Goal: Task Accomplishment & Management: Complete application form

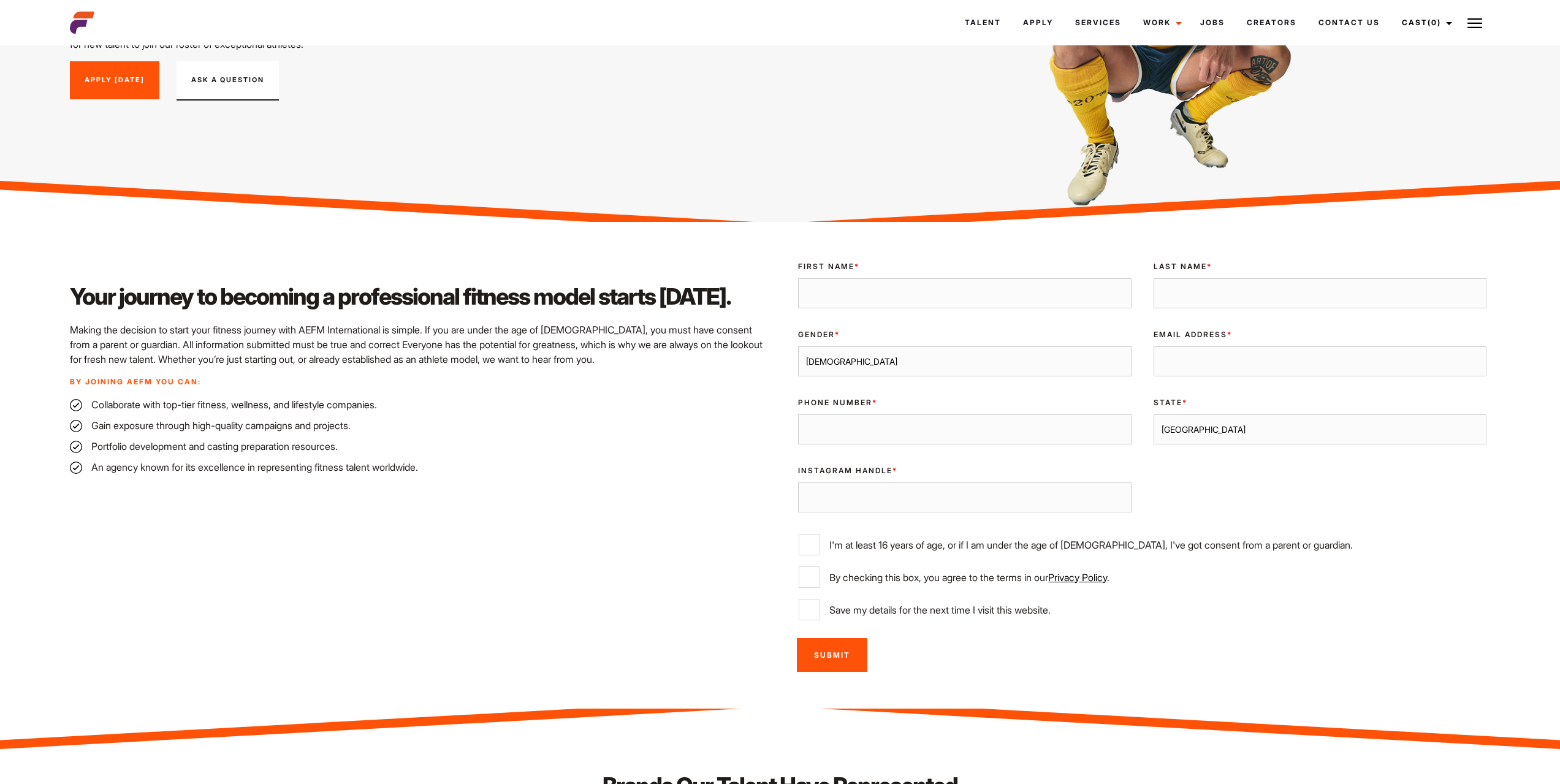
scroll to position [245, 0]
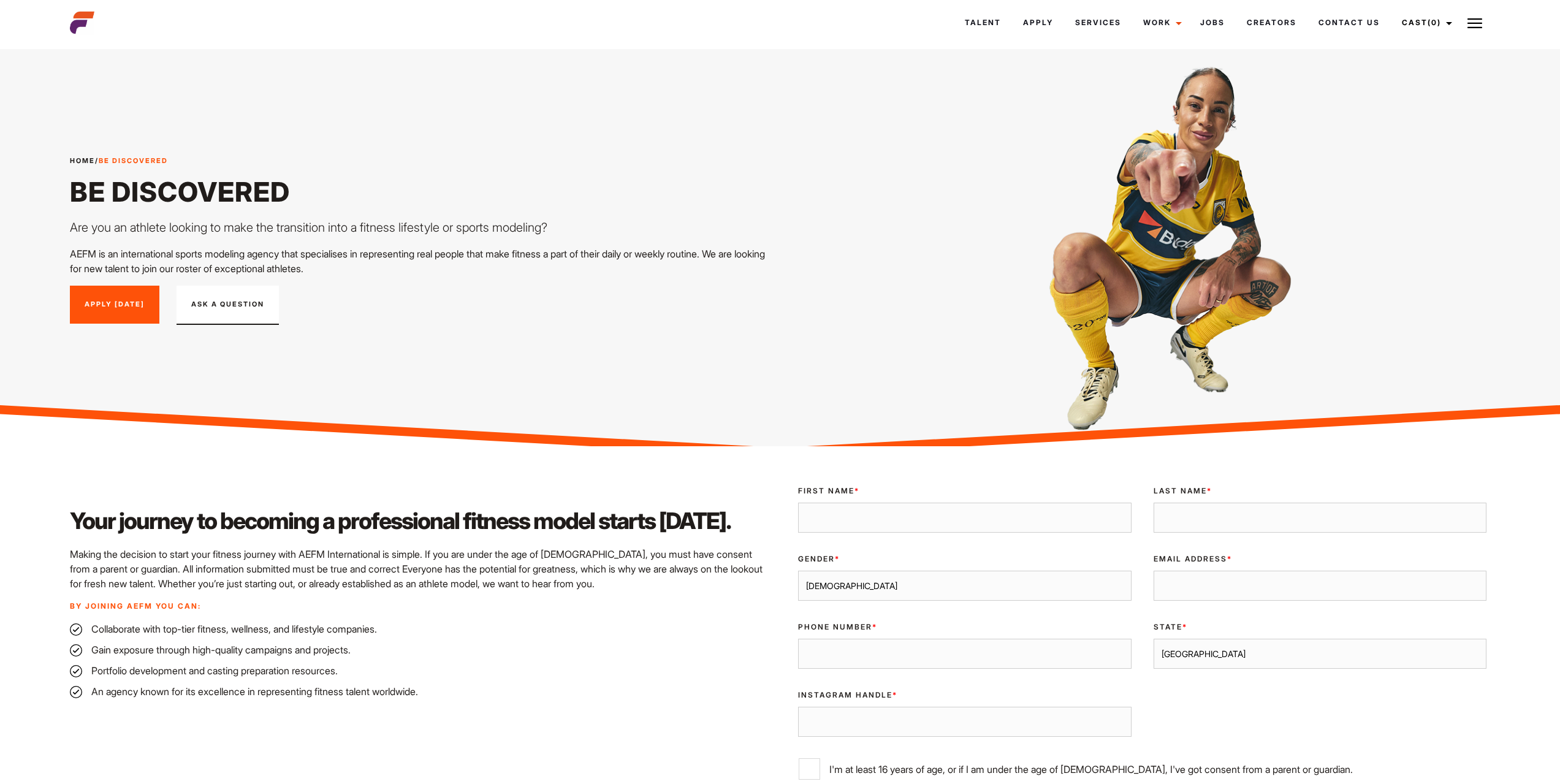
scroll to position [123, 0]
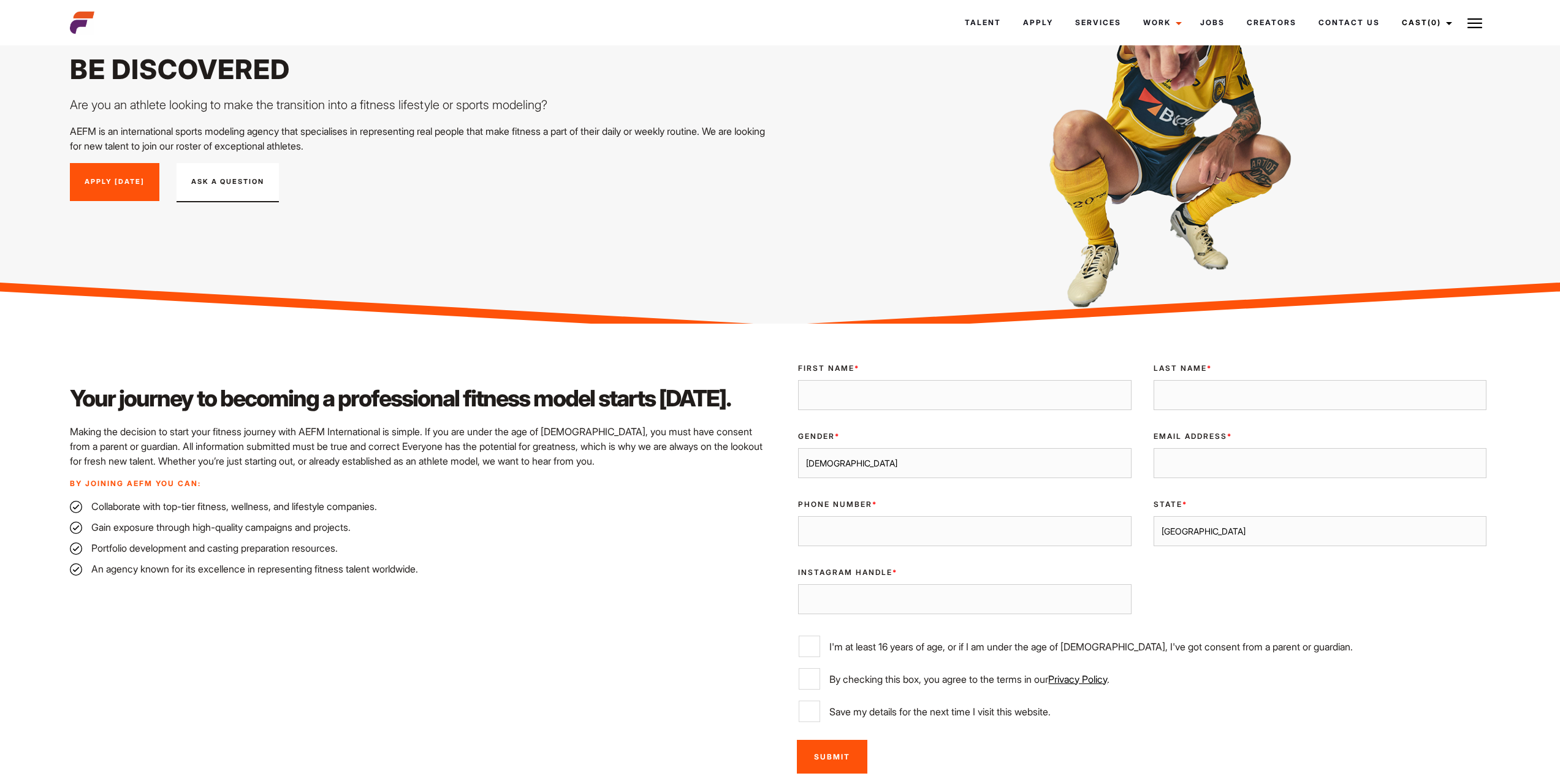
click at [898, 581] on div "Instagram Handle *" at bounding box center [964, 592] width 355 height 68
click at [898, 595] on input "Instagram Handle *" at bounding box center [965, 600] width 333 height 30
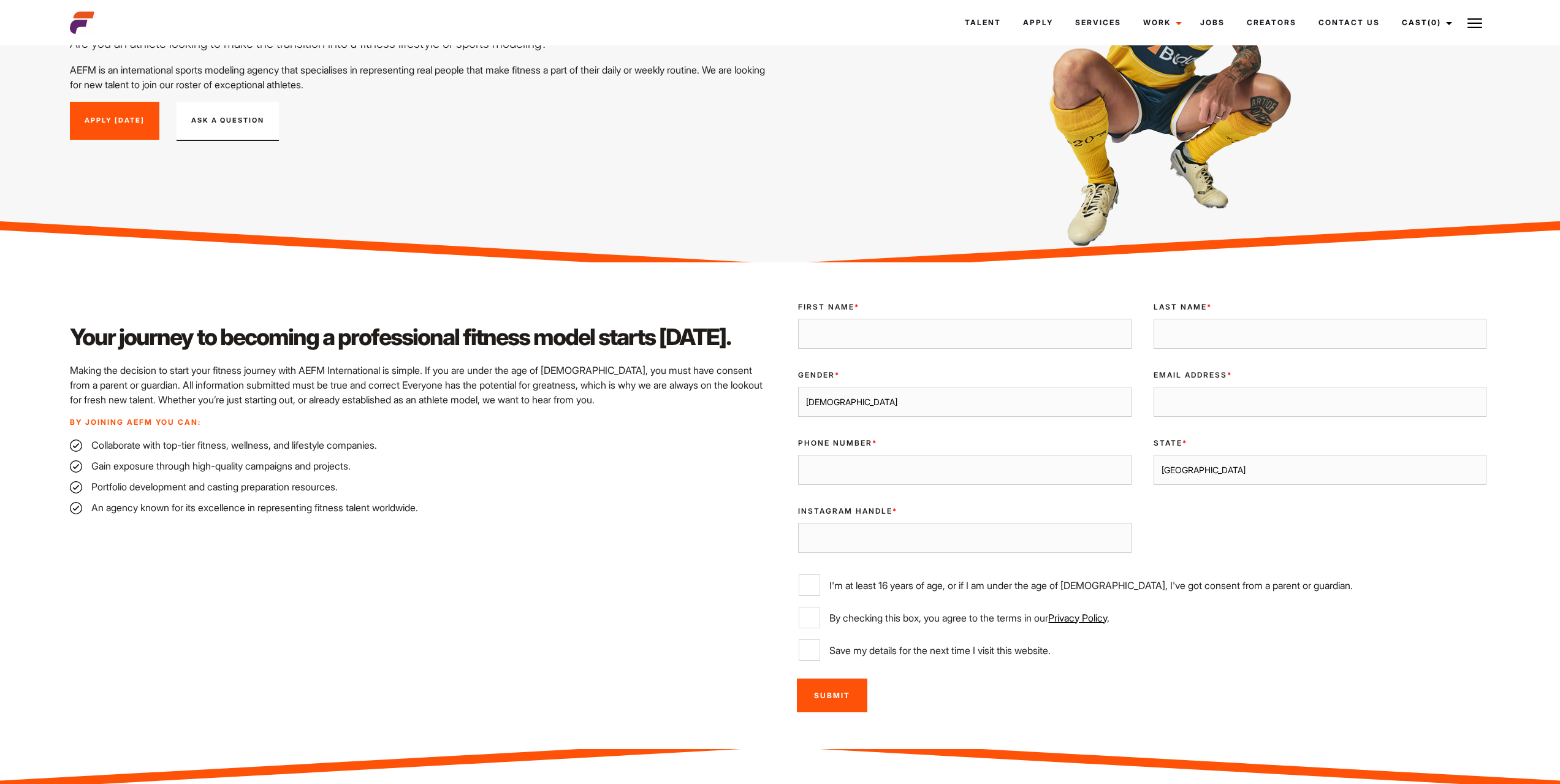
click at [840, 339] on input "First Name *" at bounding box center [965, 334] width 333 height 30
type input "Josep"
type input "Roig"
type input "red7jeff@gmail.com"
type input "0403917627"
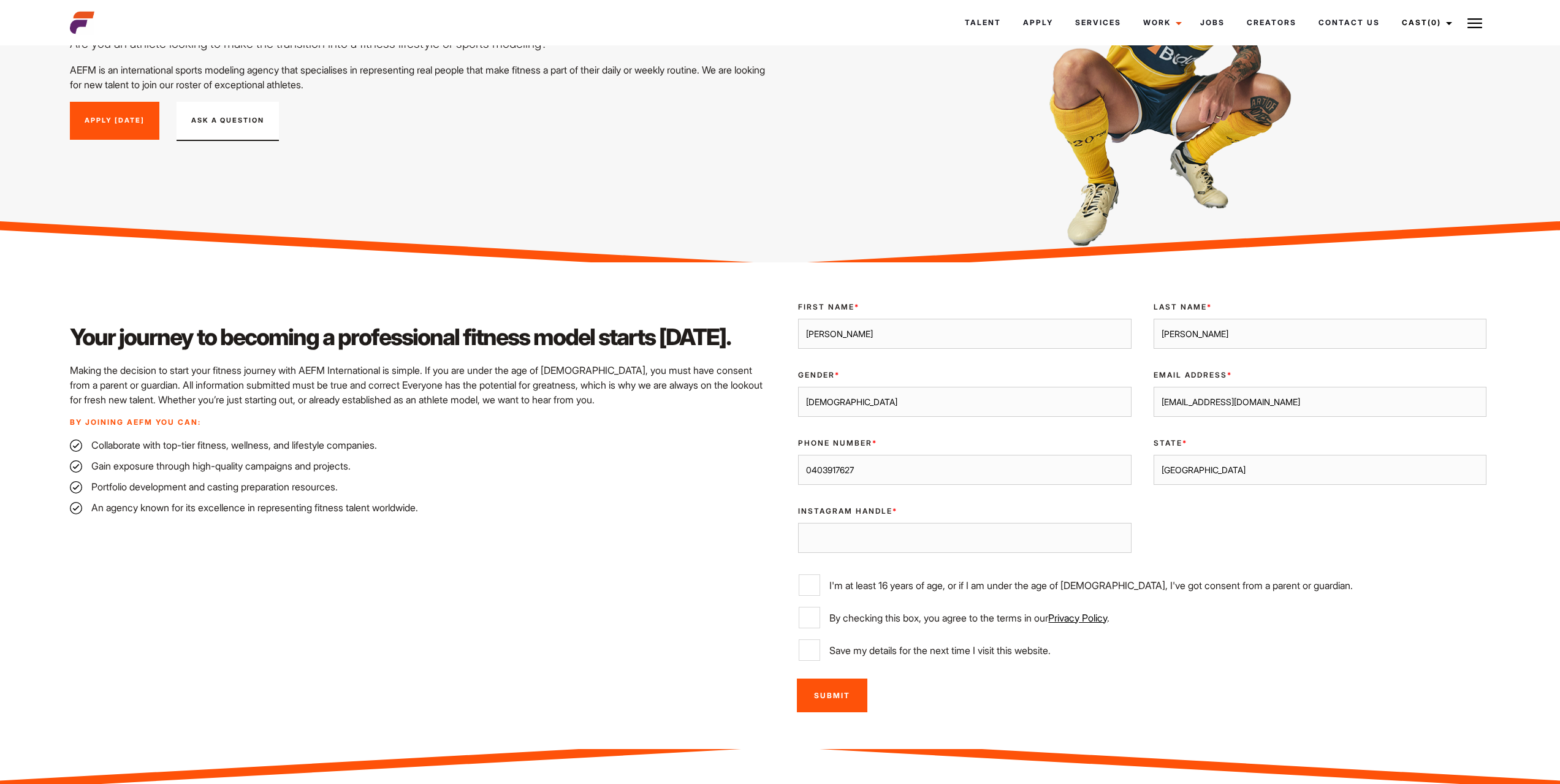
click at [1206, 467] on select "Sydney Melbourne Brisbane Gold Coast Adelaide Perth Darwin Queensland Tasmania …" at bounding box center [1320, 470] width 333 height 30
select select "[GEOGRAPHIC_DATA]"
click at [1154, 455] on select "Sydney Melbourne Brisbane Gold Coast Adelaide Perth Darwin Queensland Tasmania …" at bounding box center [1320, 470] width 333 height 30
click at [991, 538] on input "Instagram Handle *" at bounding box center [965, 538] width 333 height 30
type input "redjefff"
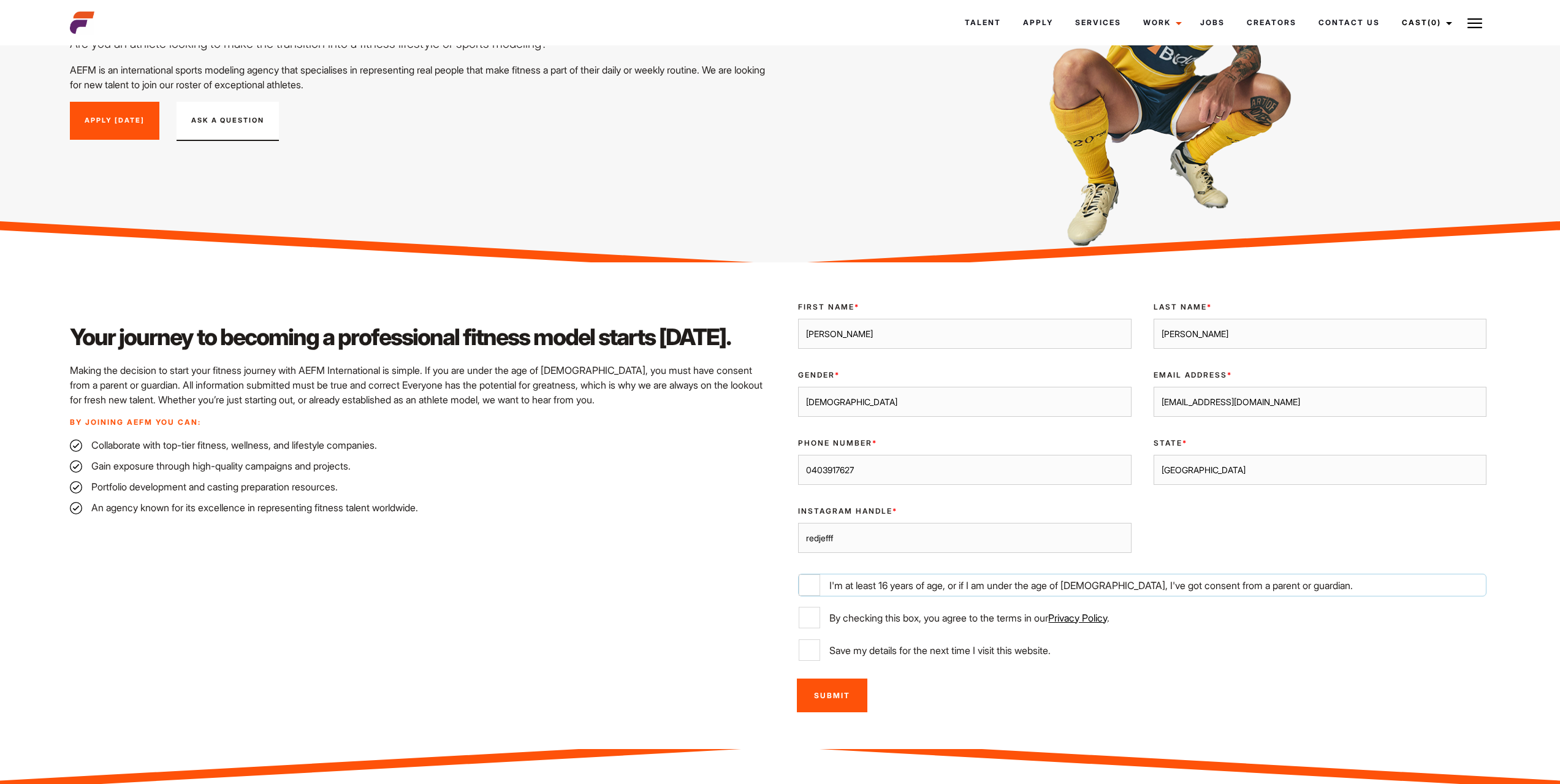
click at [810, 586] on input "I'm at least 16 years of age, or if I am under the age of 18, I've got consent …" at bounding box center [809, 585] width 21 height 21
checkbox input "true"
click at [811, 615] on input "By checking this box, you agree to the terms in our Privacy Policy ." at bounding box center [809, 618] width 21 height 21
checkbox input "true"
click at [812, 655] on input "Save my details for the next time I visit this website." at bounding box center [809, 650] width 21 height 21
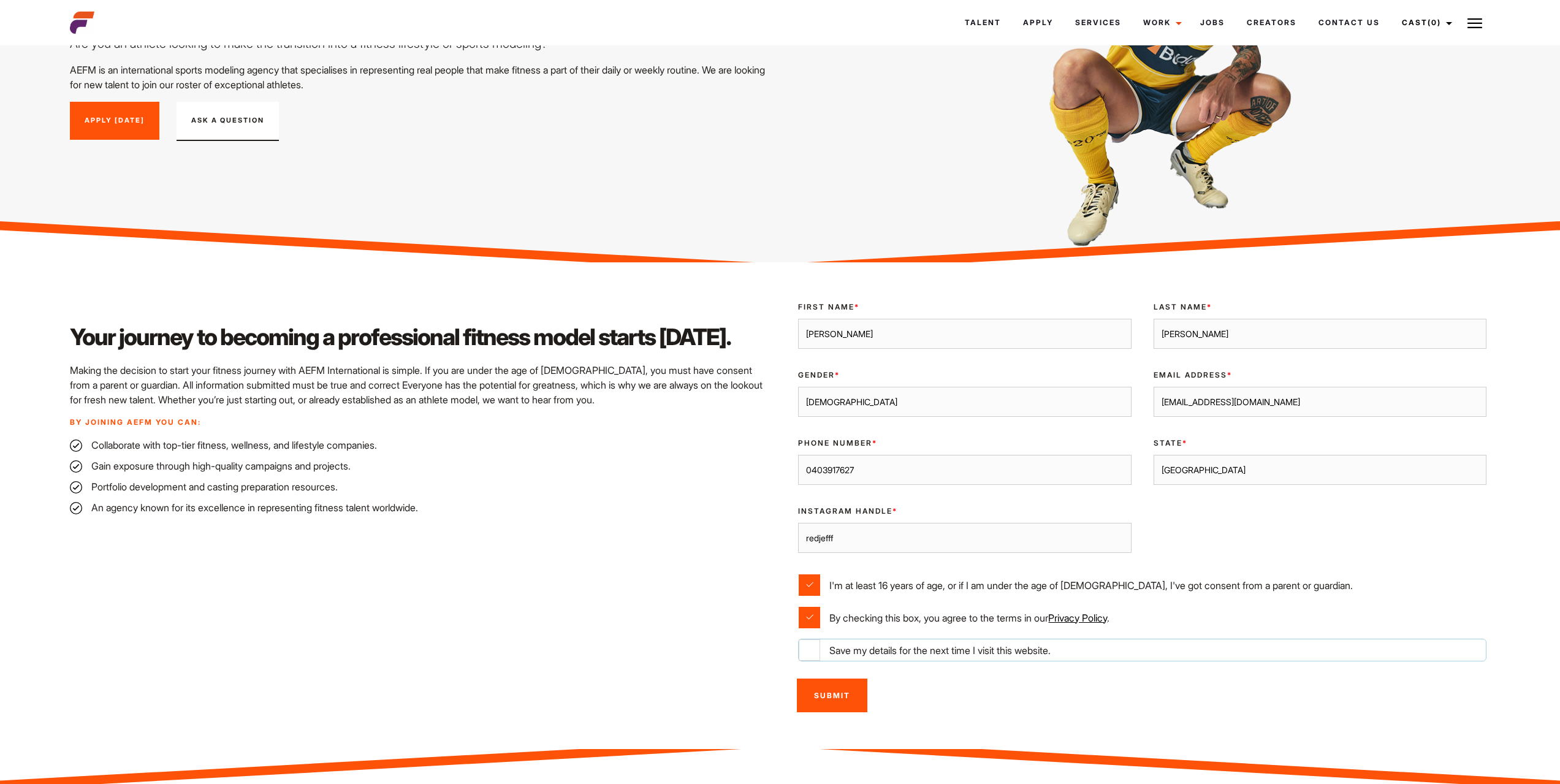
checkbox input "true"
click at [847, 699] on input "Submit" at bounding box center [831, 695] width 71 height 34
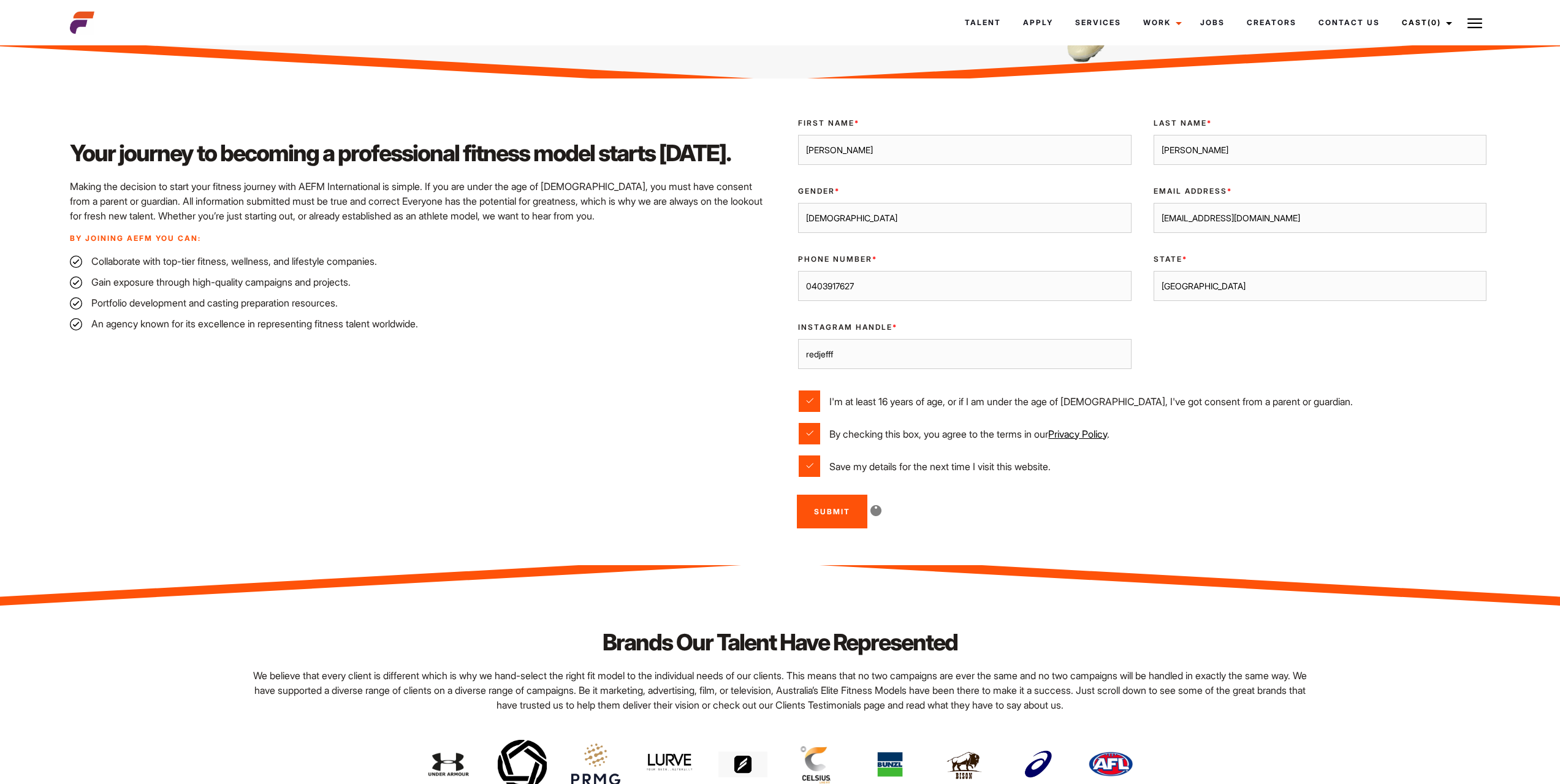
scroll to position [490, 0]
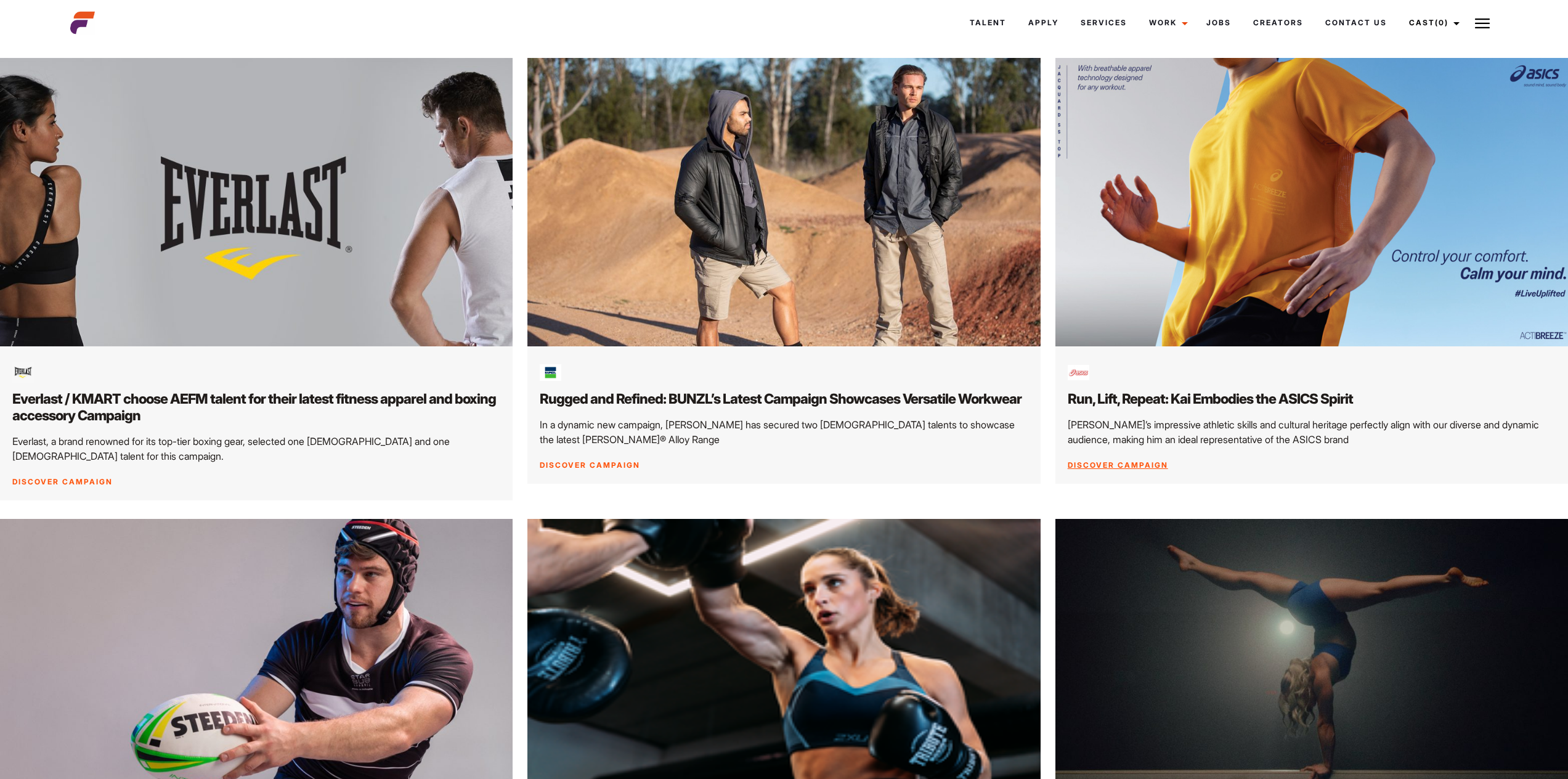
scroll to position [616, 0]
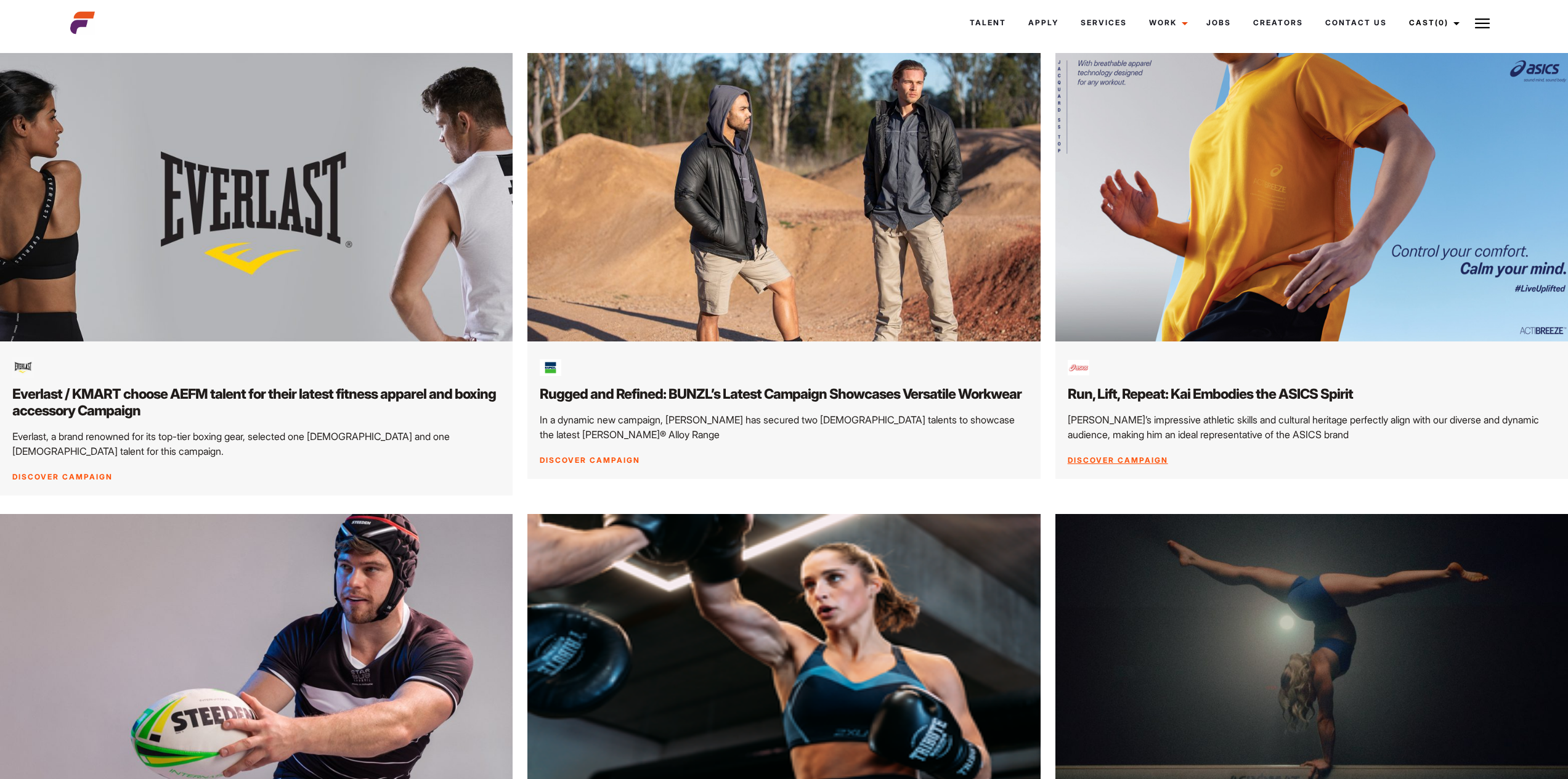
click at [1147, 457] on link "Discover Campaign" at bounding box center [1118, 460] width 101 height 9
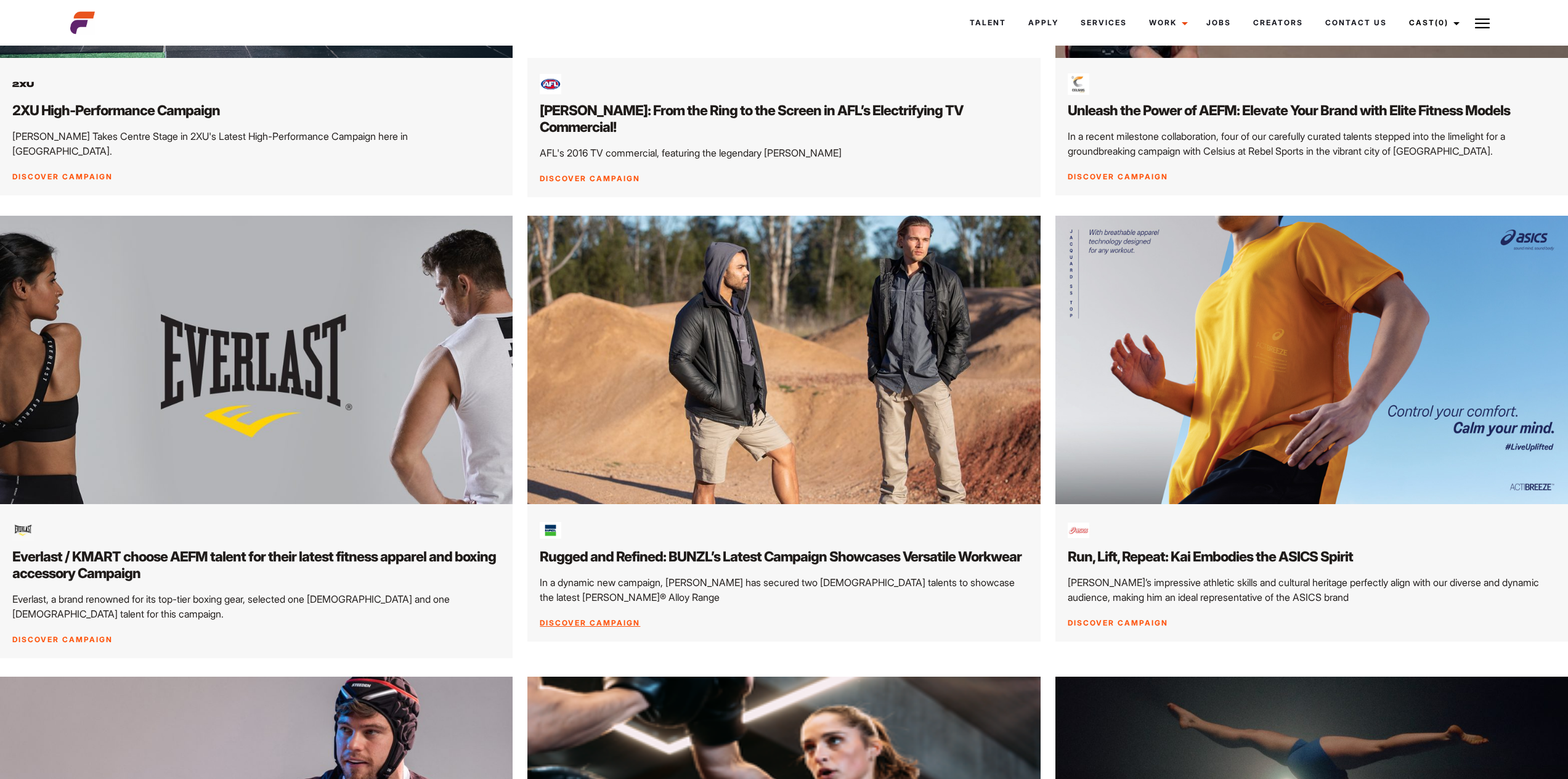
scroll to position [184, 0]
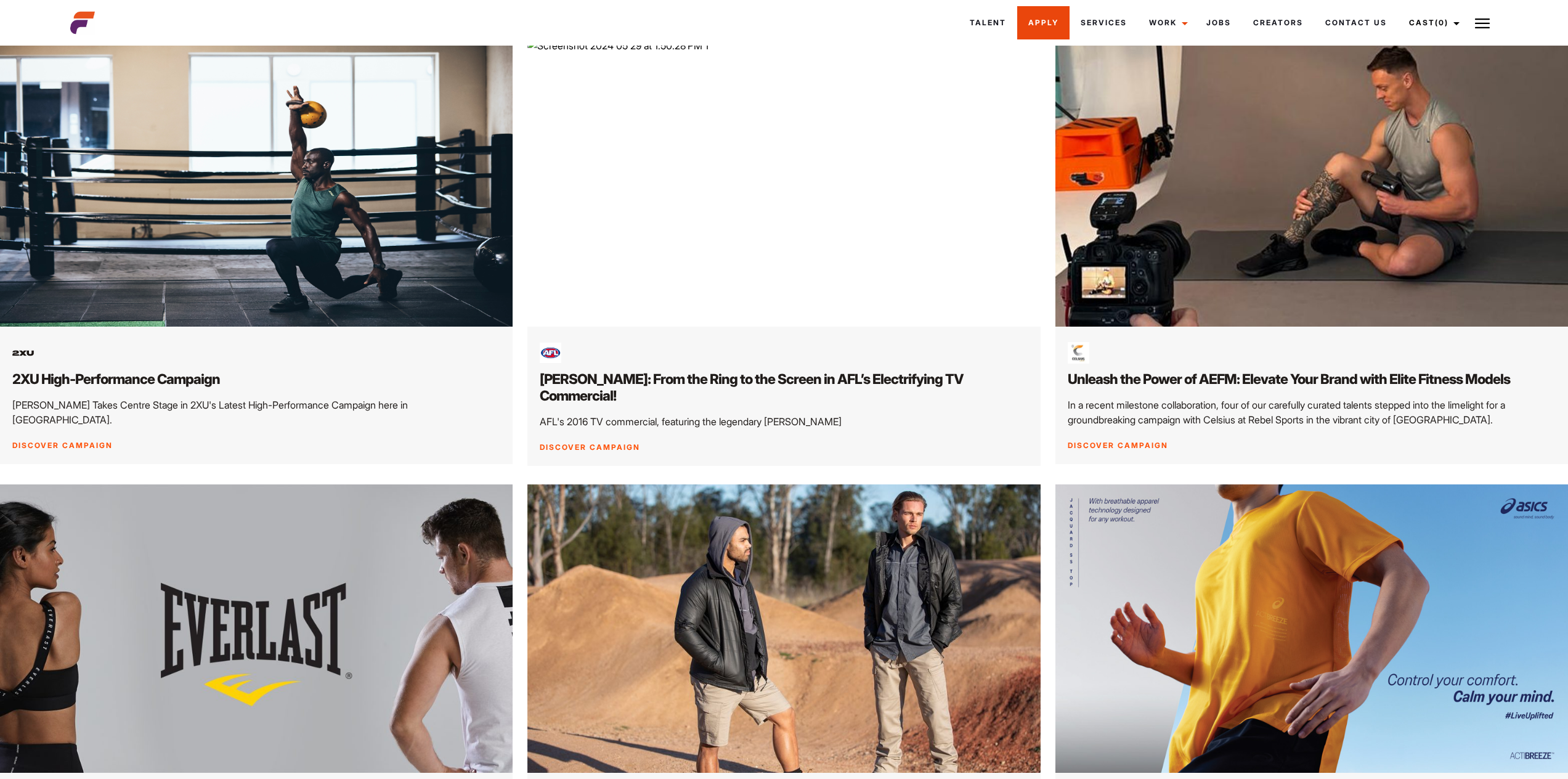
click at [1042, 20] on link "Apply" at bounding box center [1044, 22] width 52 height 33
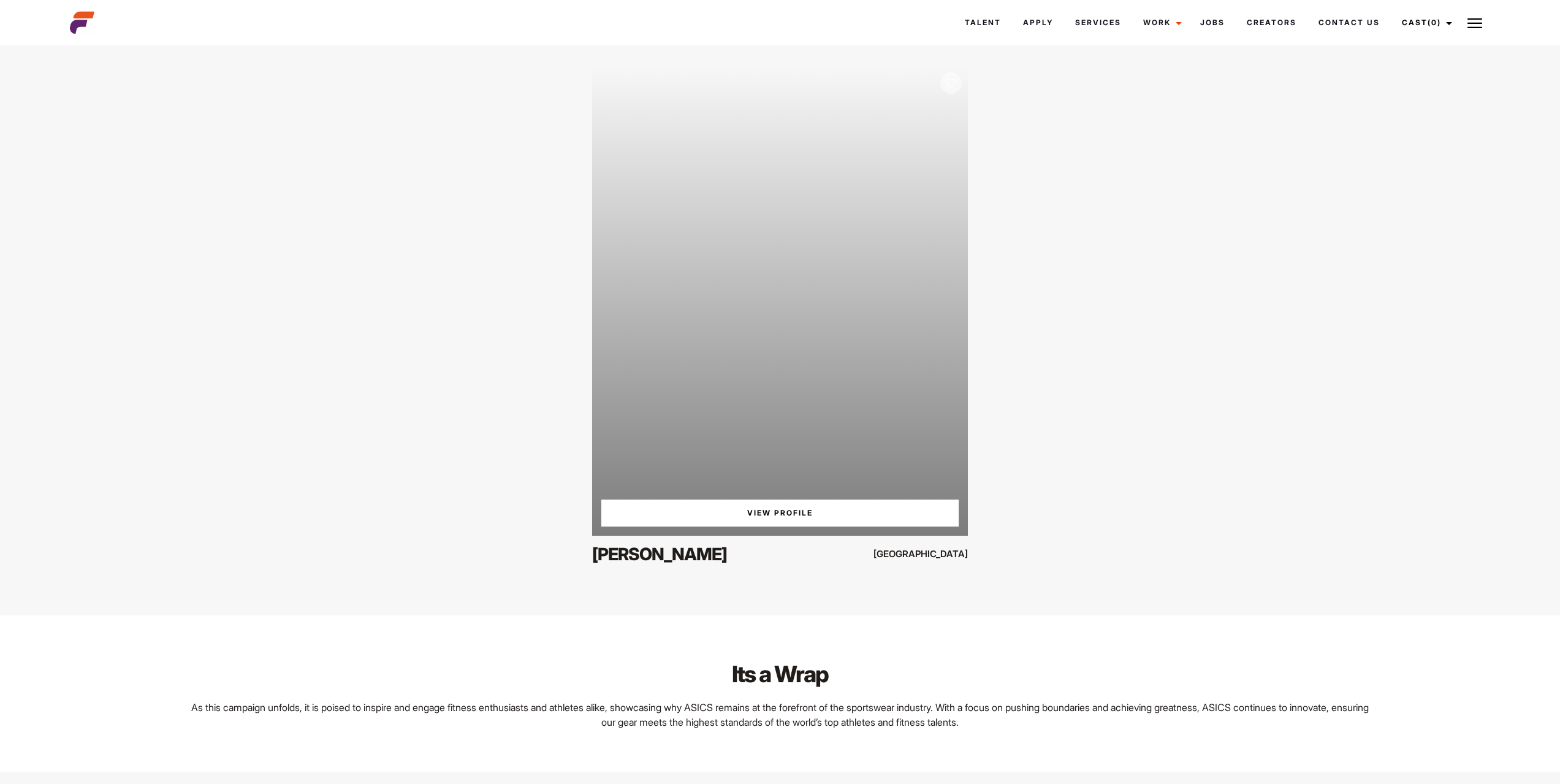
scroll to position [2370, 0]
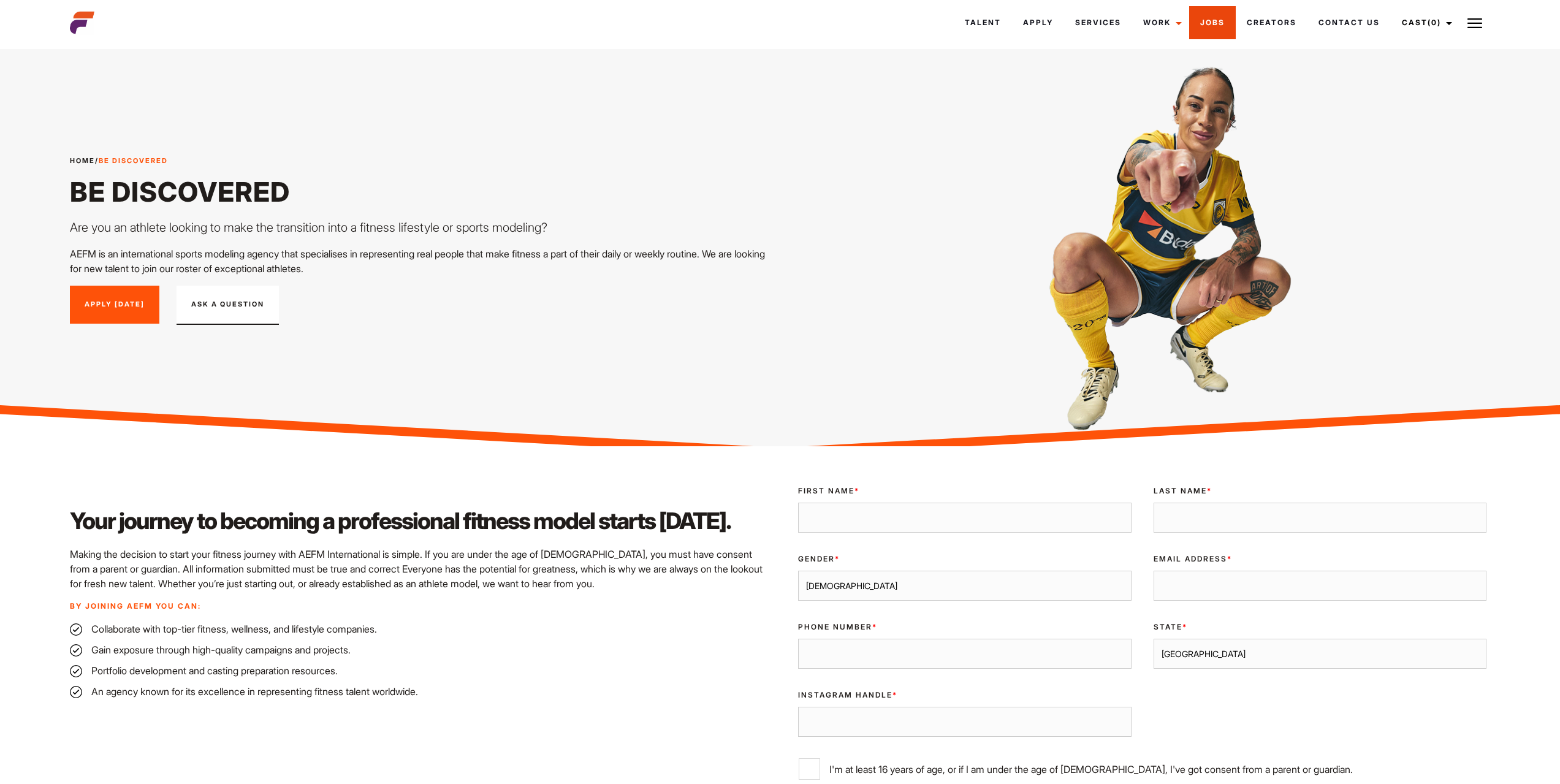
click at [1215, 23] on link "Jobs" at bounding box center [1213, 22] width 47 height 33
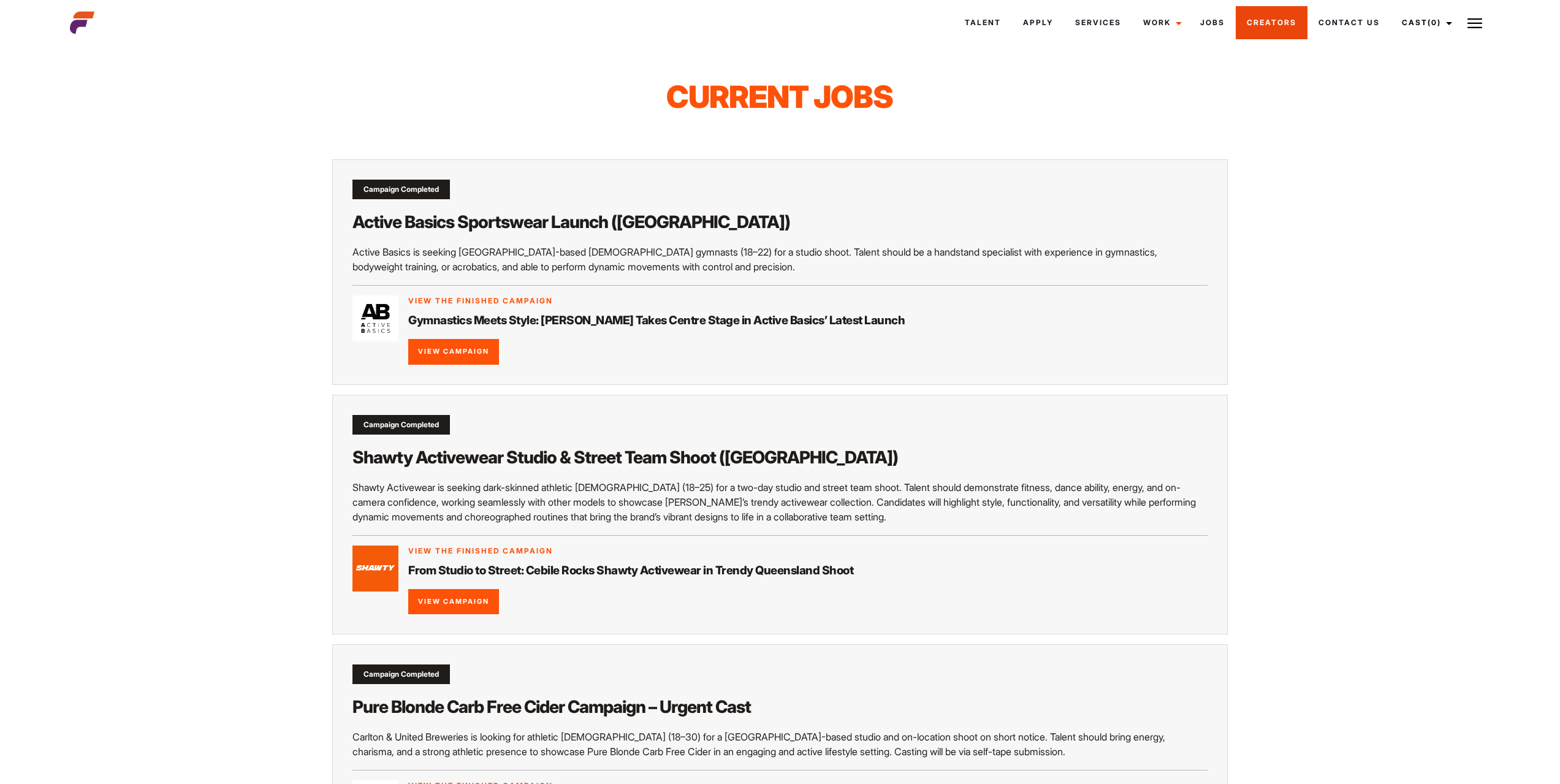
click at [1275, 19] on link "Creators" at bounding box center [1272, 22] width 72 height 33
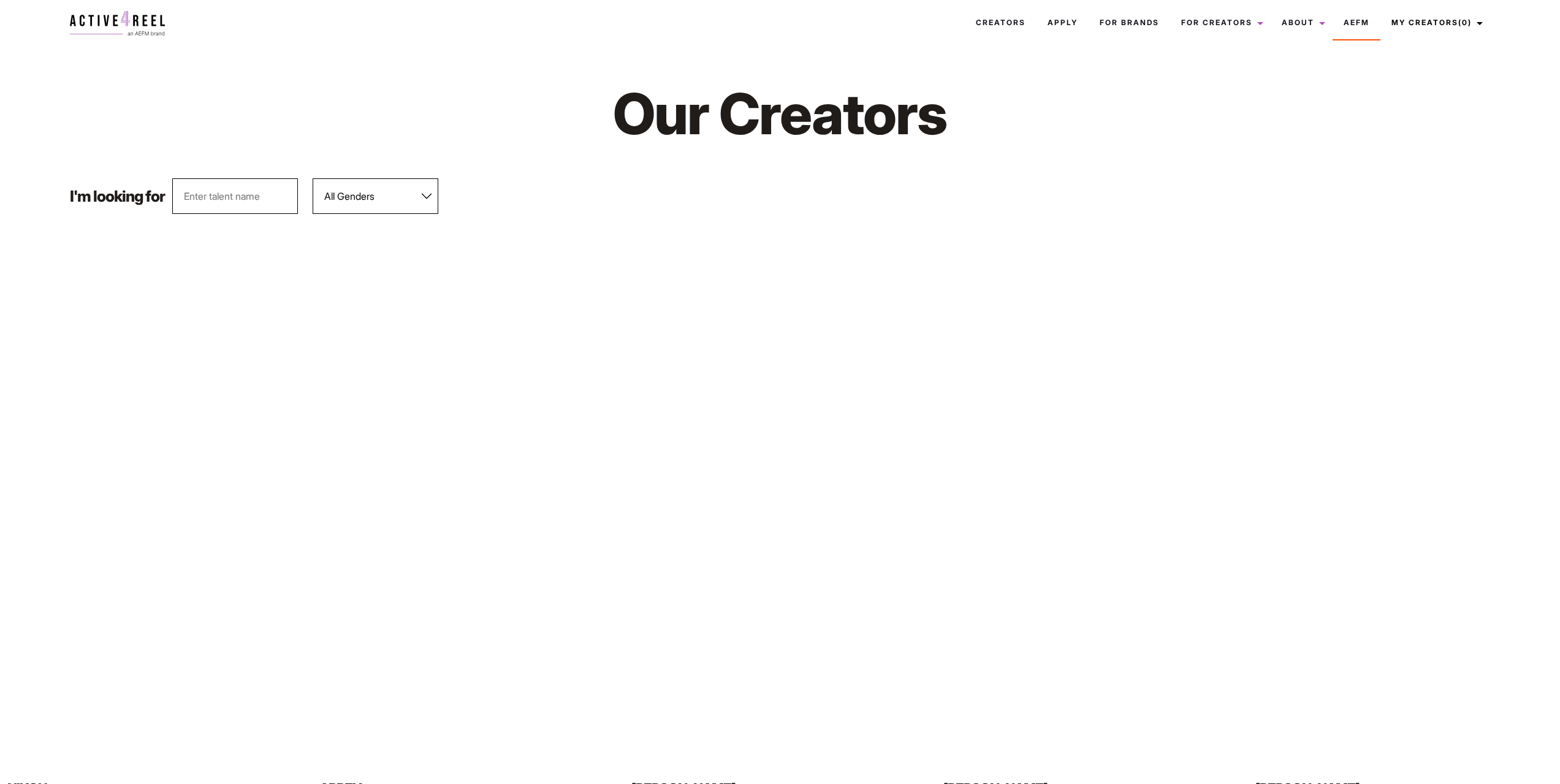
click at [233, 199] on input "text" at bounding box center [234, 196] width 125 height 36
click at [1057, 22] on link "Apply" at bounding box center [1062, 22] width 52 height 33
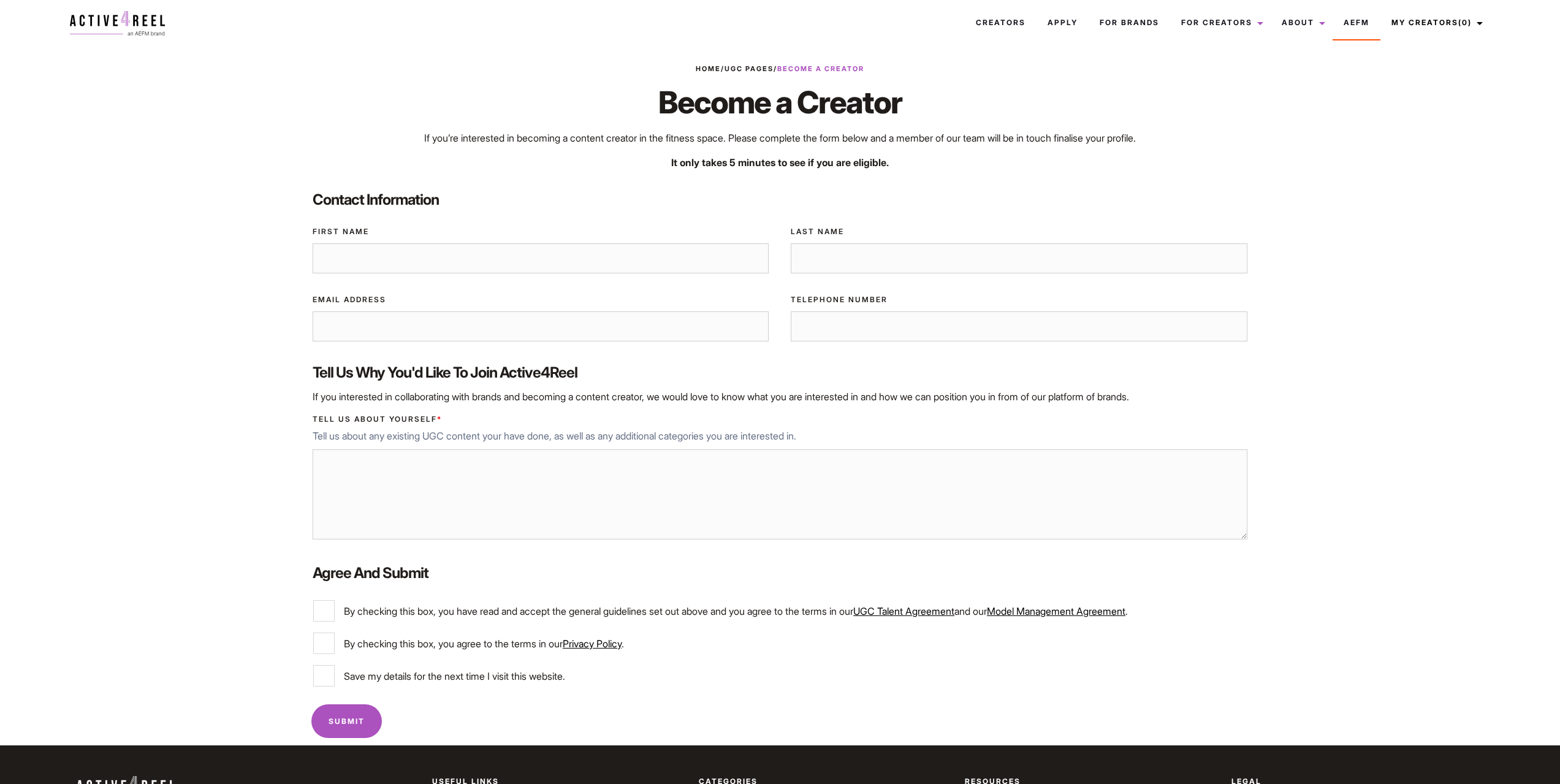
click at [689, 254] on input "First Name" at bounding box center [541, 259] width 456 height 30
type input "Josep"
type input "Roig"
type input "red7jeff@gmail.com"
type input "0403917627"
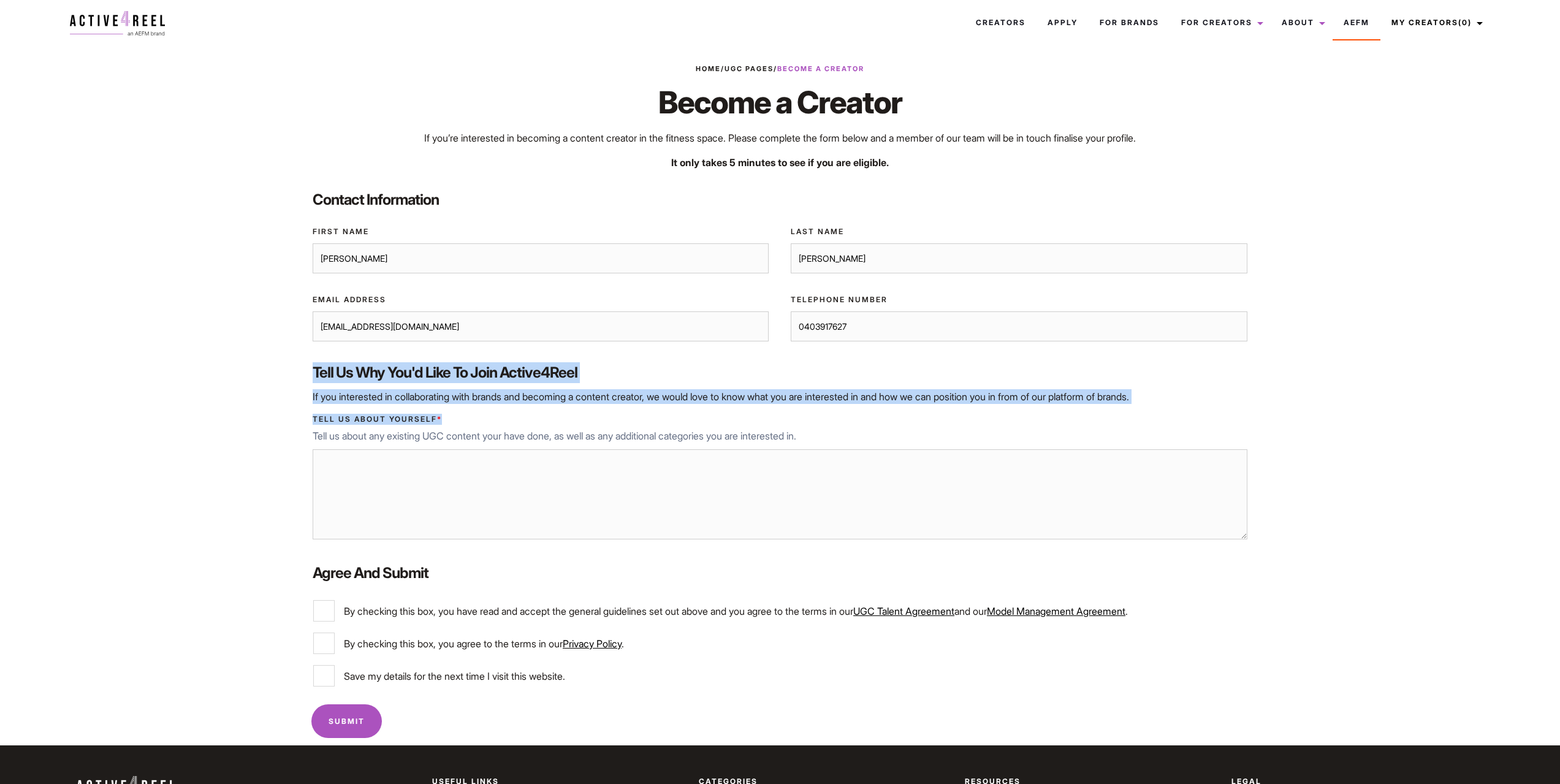
drag, startPoint x: 311, startPoint y: 375, endPoint x: 869, endPoint y: 419, distance: 559.7
click at [869, 419] on div "Validate Email UUID Contact Information First Name Josep Last Name Roig Email A…" at bounding box center [780, 439] width 957 height 518
copy div "Tell us why you'd like to join Active4Reel If you interested in collaborating w…"
click at [474, 396] on p "If you interested in collaborating with brands and becoming a content creator, …" at bounding box center [780, 396] width 934 height 14
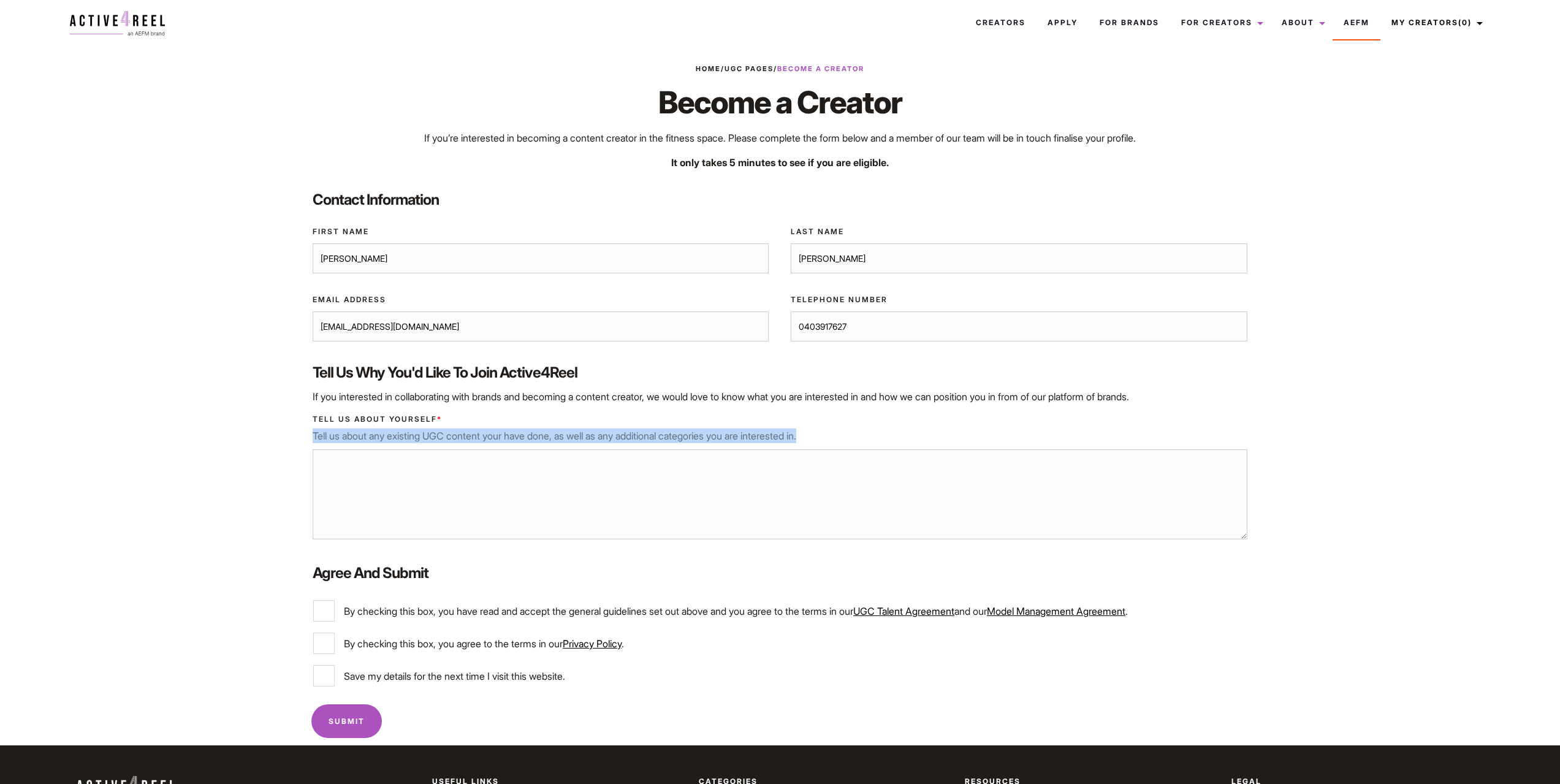
drag, startPoint x: 362, startPoint y: 427, endPoint x: 848, endPoint y: 432, distance: 486.0
click at [848, 432] on div "Tell us about yourself * Tell us about any existing UGC content your have done,…" at bounding box center [780, 478] width 957 height 149
copy p "Tell us about any existing UGC content your have done, as well as any additiona…"
click at [767, 454] on textarea "Tell us about yourself *" at bounding box center [780, 494] width 934 height 90
paste textarea "I’m passionate about fitness and living an active, healthy lifestyle, and I’d l…"
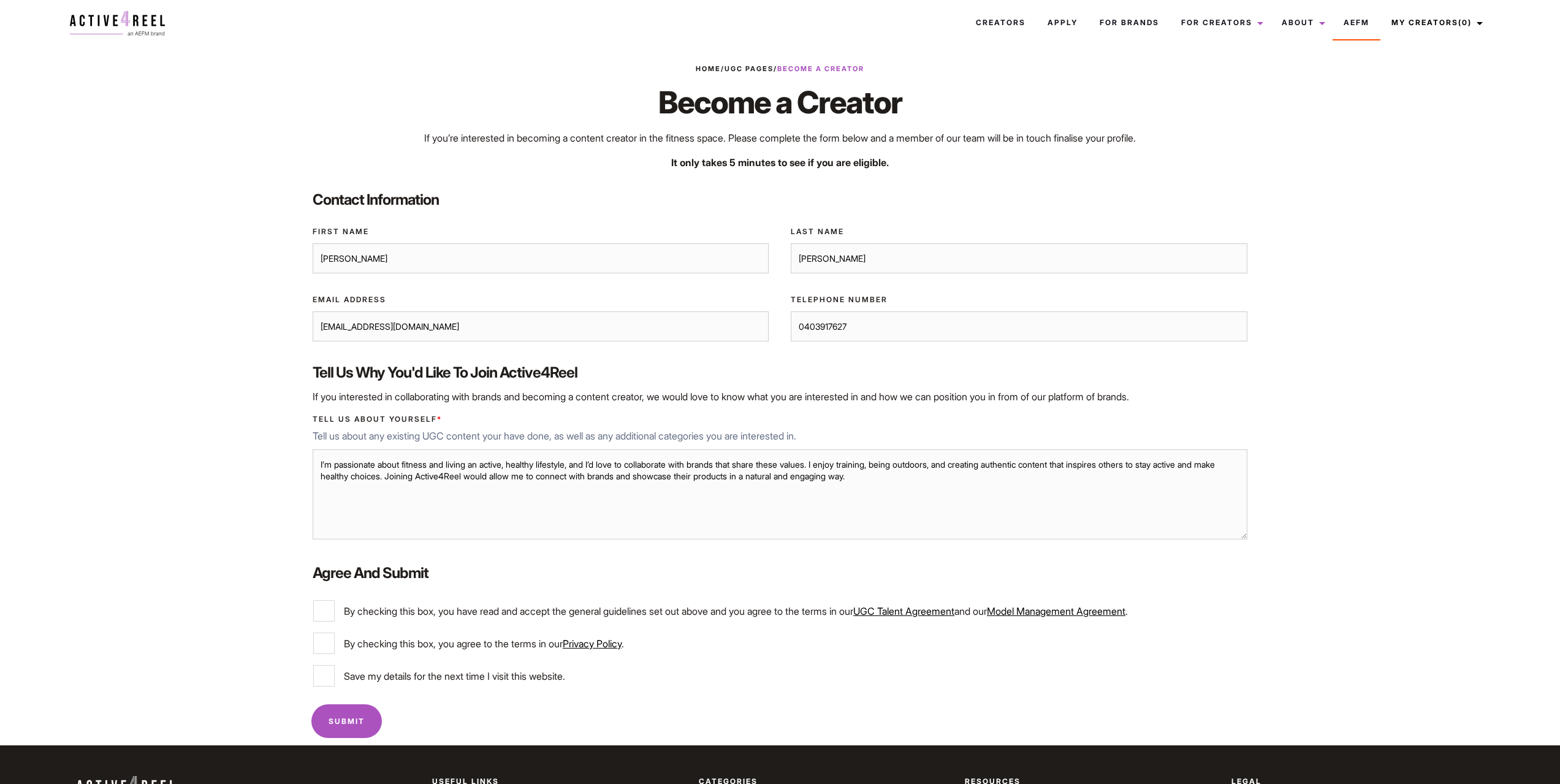
click at [480, 497] on textarea "I’m passionate about fitness and living an active, healthy lifestyle, and I’d l…" at bounding box center [780, 494] width 934 height 90
click at [1053, 501] on textarea "I’m passionate about fitness and living an active, healthy lifestyle, and I’d l…" at bounding box center [780, 494] width 934 height 90
paste textarea "I haven’t done any professional UGC yet, but I’m growing my social media presen…"
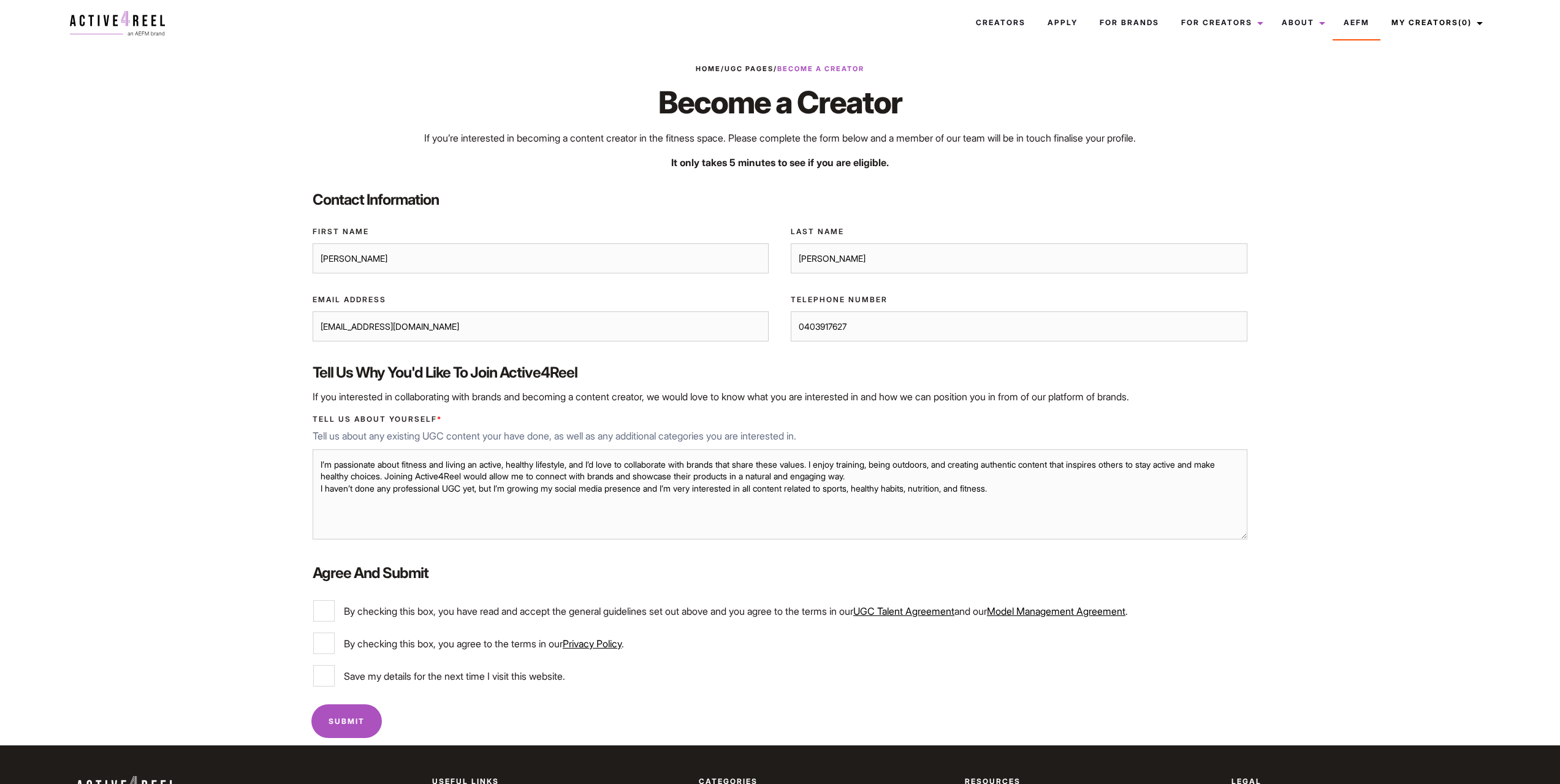
type textarea "I’m passionate about fitness and living an active, healthy lifestyle, and I’d l…"
click at [320, 609] on input "By checking this box, you have read and accept the general guidelines set out a…" at bounding box center [324, 610] width 21 height 21
checkbox input "true"
click at [318, 637] on input "By checking this box, you agree to the terms in our Privacy Policy ." at bounding box center [324, 643] width 21 height 21
checkbox input "true"
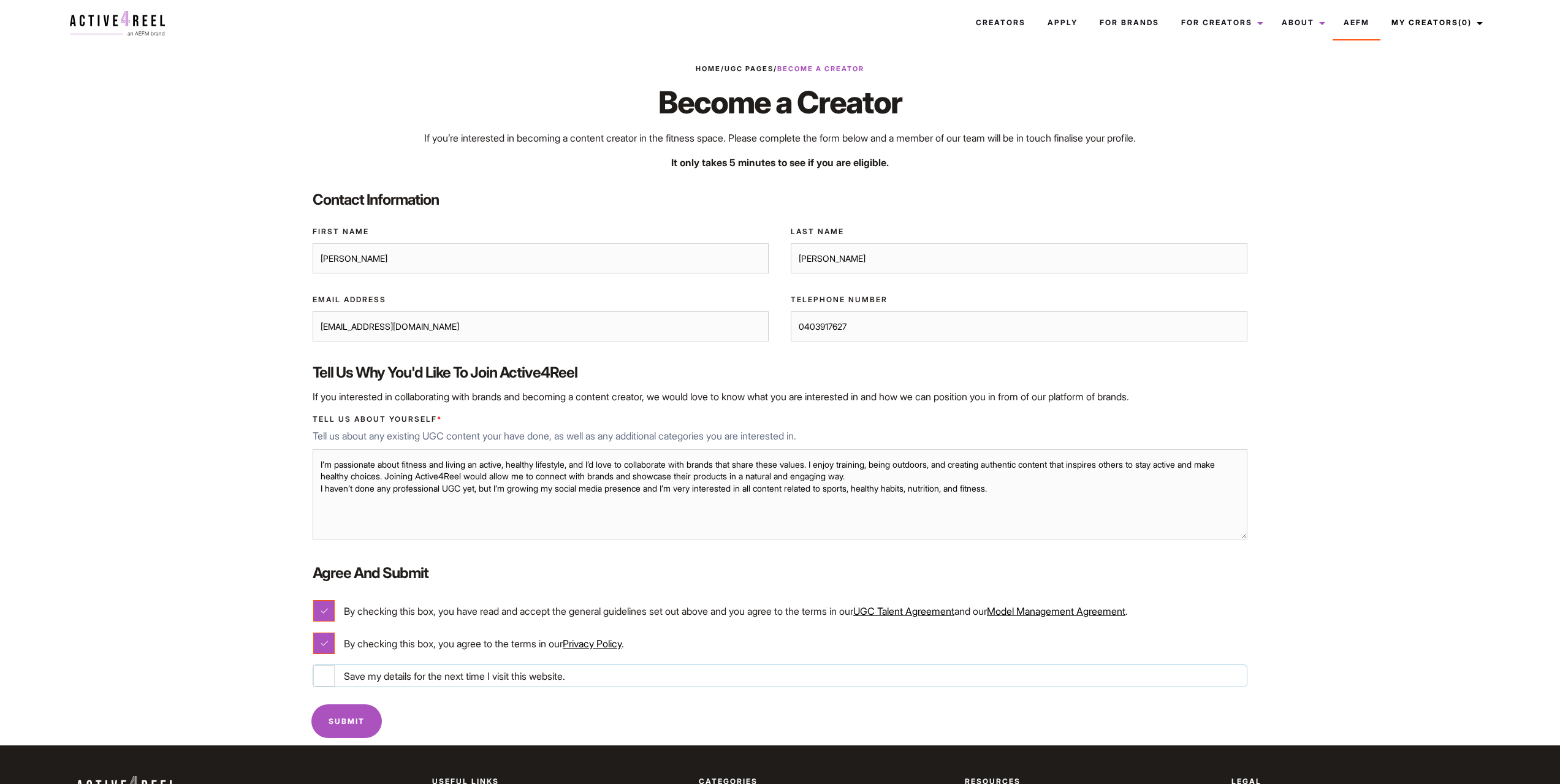
click at [319, 669] on input "Save my details for the next time I visit this website." at bounding box center [324, 676] width 21 height 21
checkbox input "true"
click at [350, 725] on input "Submit" at bounding box center [346, 721] width 71 height 34
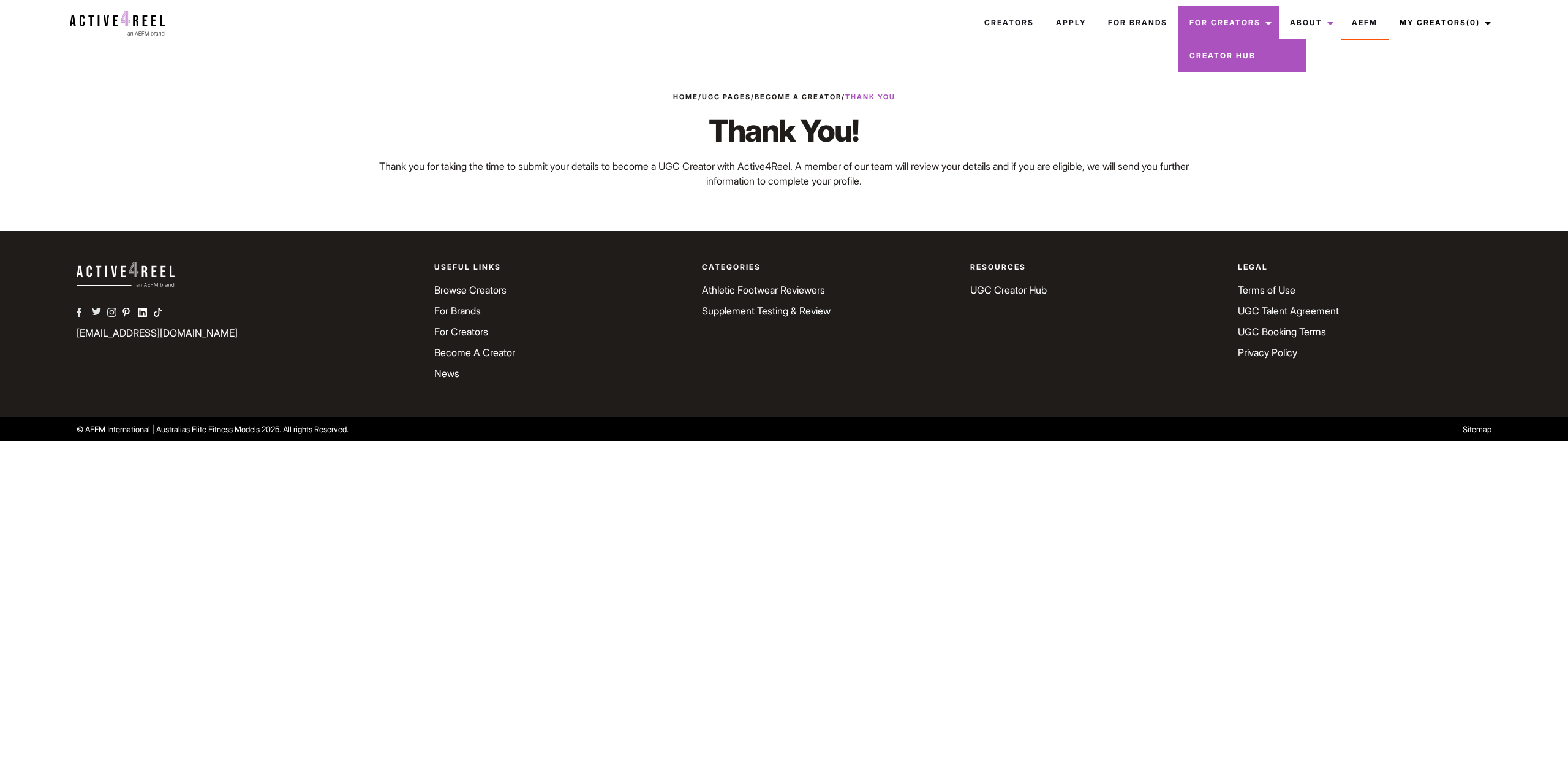
click at [1231, 20] on link "For Creators" at bounding box center [1229, 22] width 100 height 33
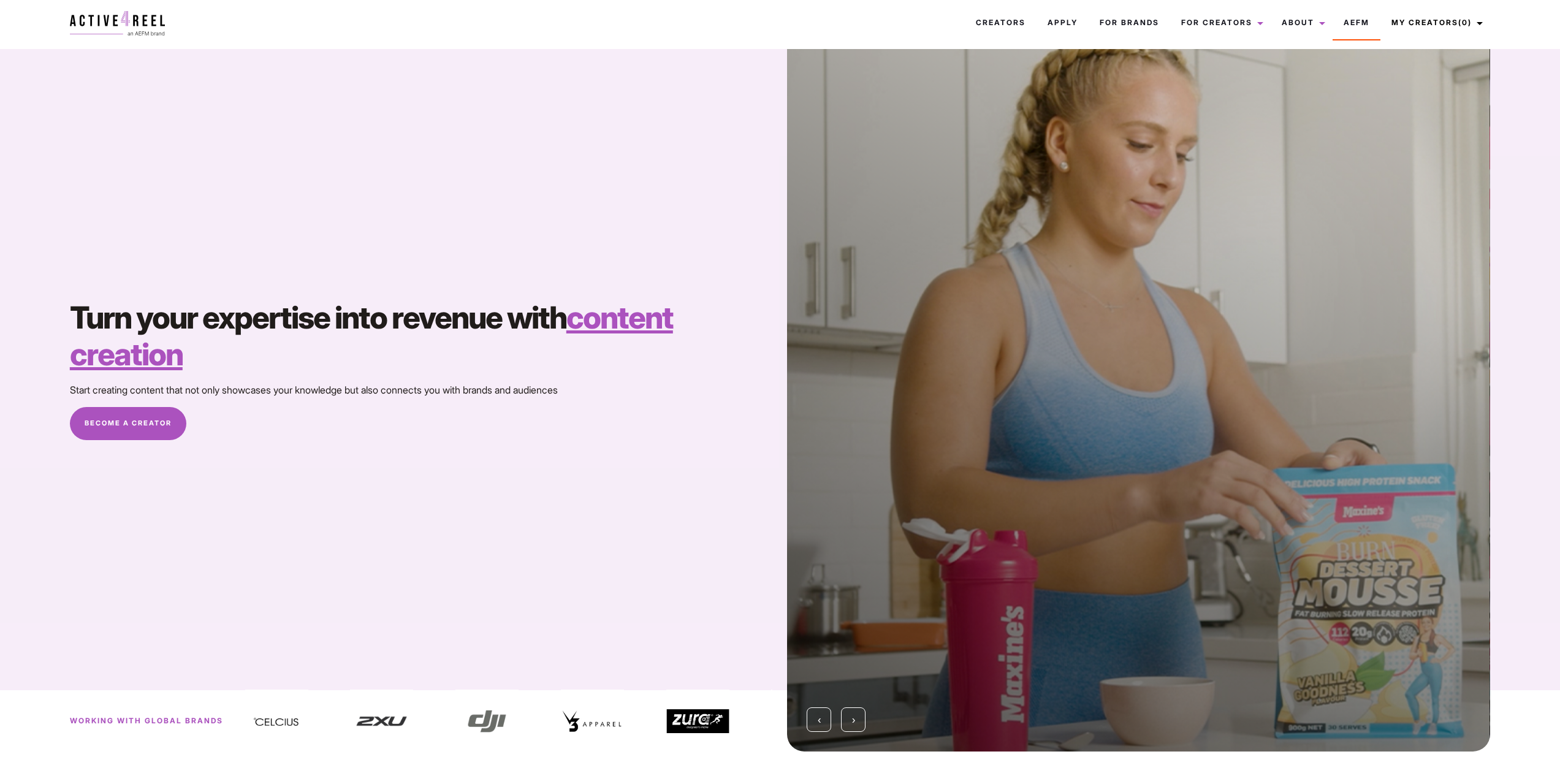
click at [141, 428] on link "Become A Creator" at bounding box center [128, 423] width 116 height 33
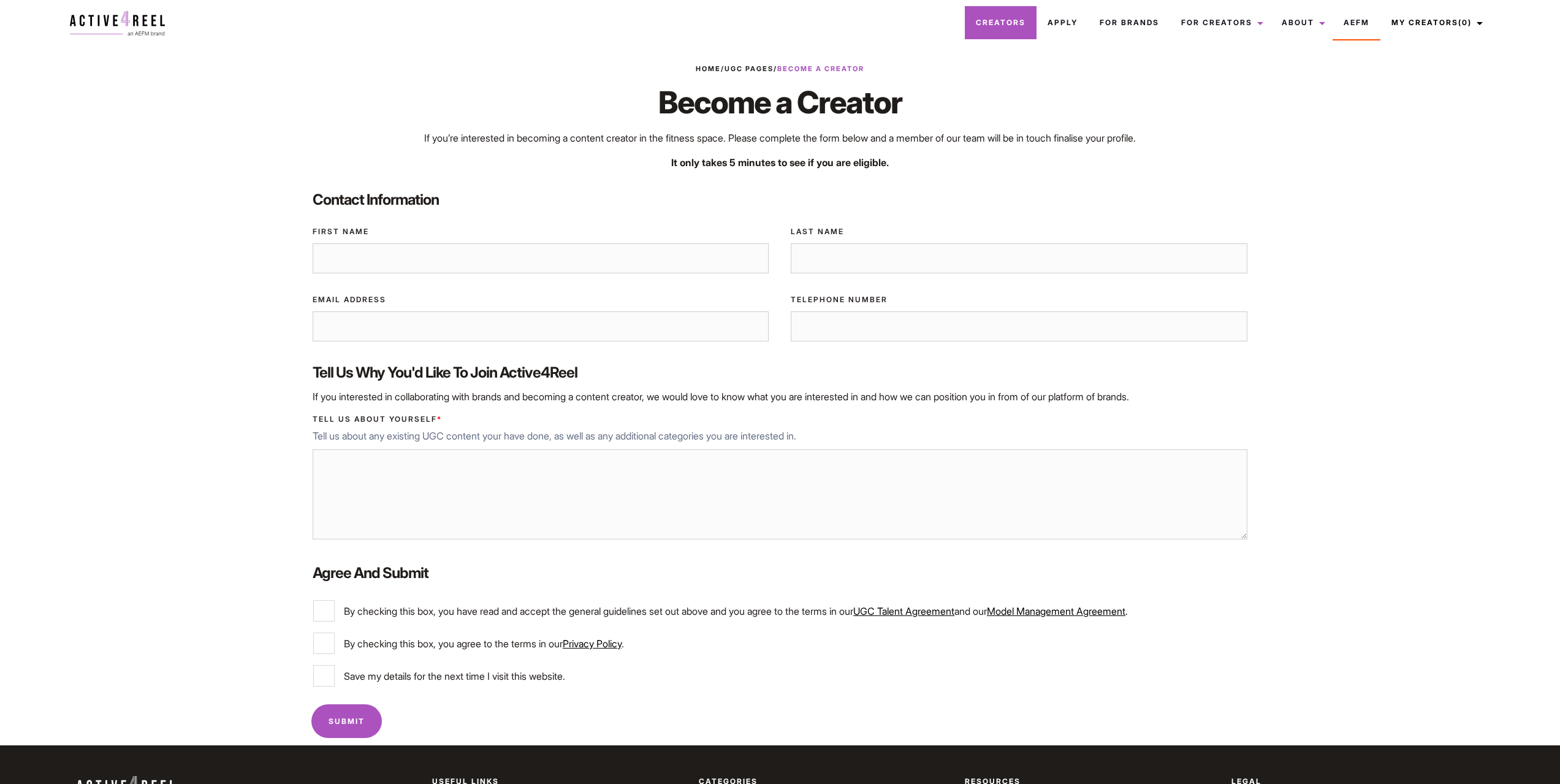
click at [989, 23] on link "Creators" at bounding box center [1001, 22] width 72 height 33
click at [115, 16] on img at bounding box center [117, 22] width 95 height 24
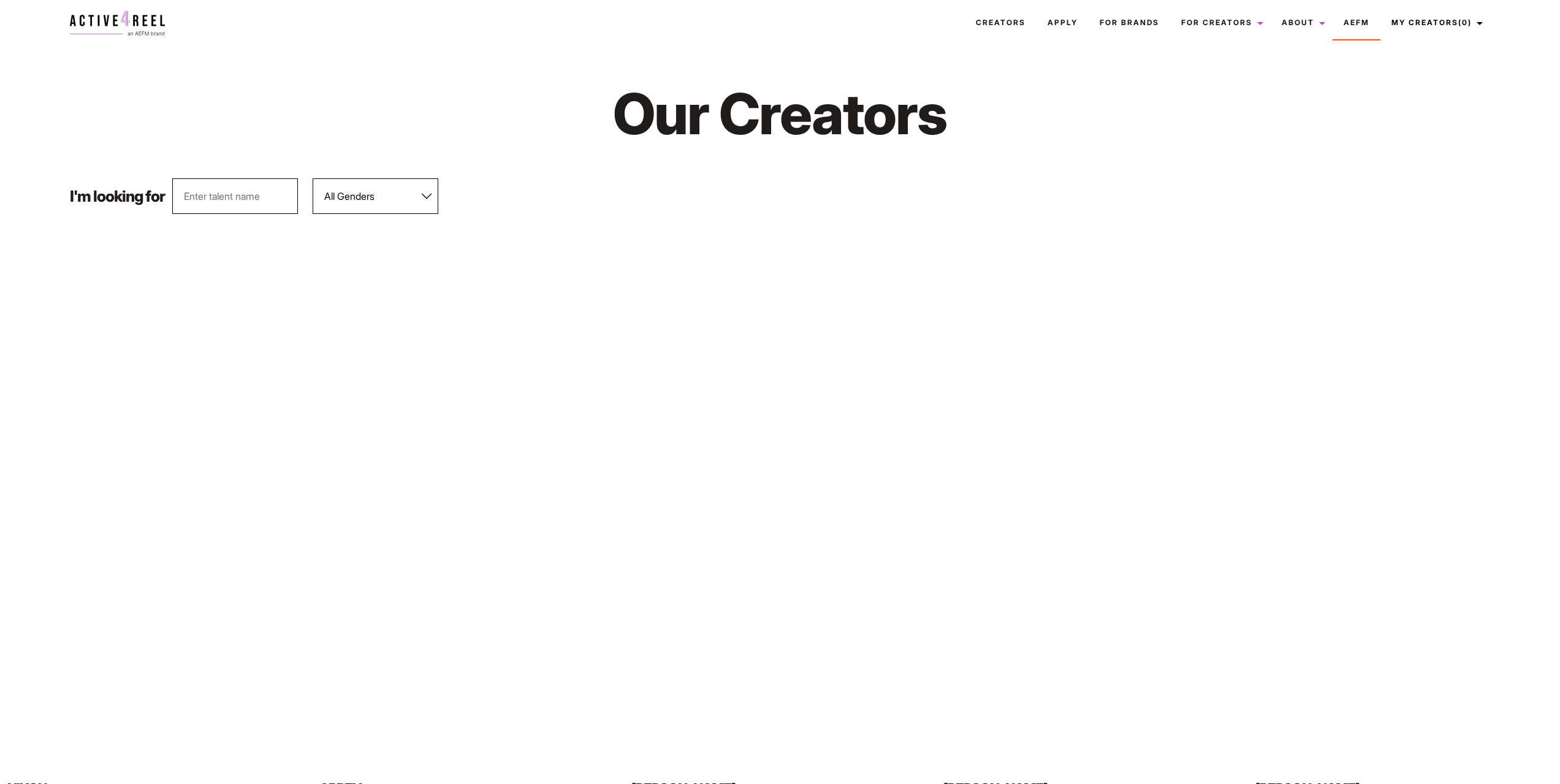
click at [411, 199] on select "All Genders [DEMOGRAPHIC_DATA] [DEMOGRAPHIC_DATA]" at bounding box center [375, 196] width 125 height 36
select select "562"
click at [313, 178] on select "All Genders [DEMOGRAPHIC_DATA] [DEMOGRAPHIC_DATA]" at bounding box center [375, 196] width 125 height 36
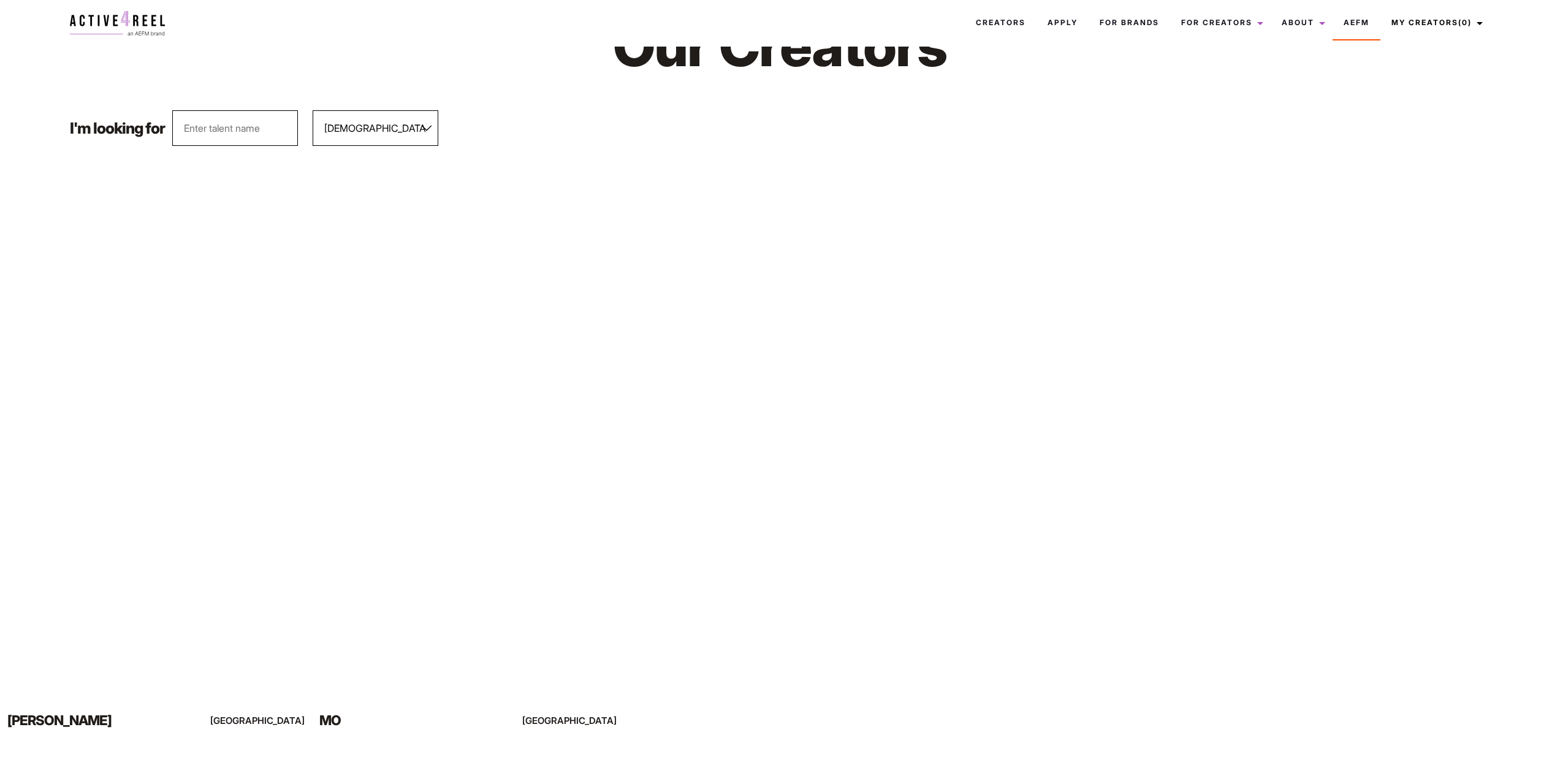
scroll to position [123, 0]
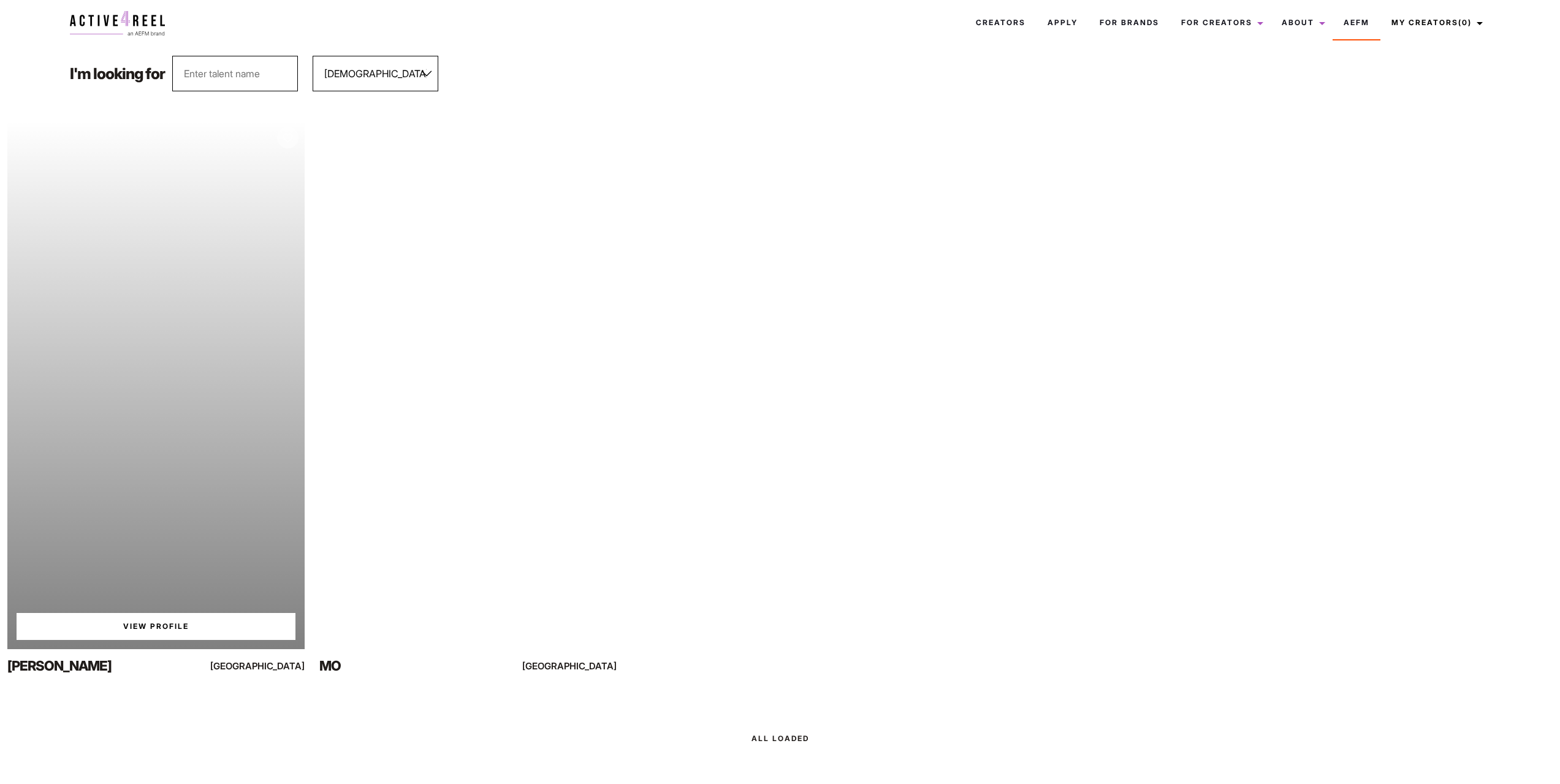
click at [181, 280] on div "Your browser does not support the video tag. View Profile" at bounding box center [156, 385] width 297 height 528
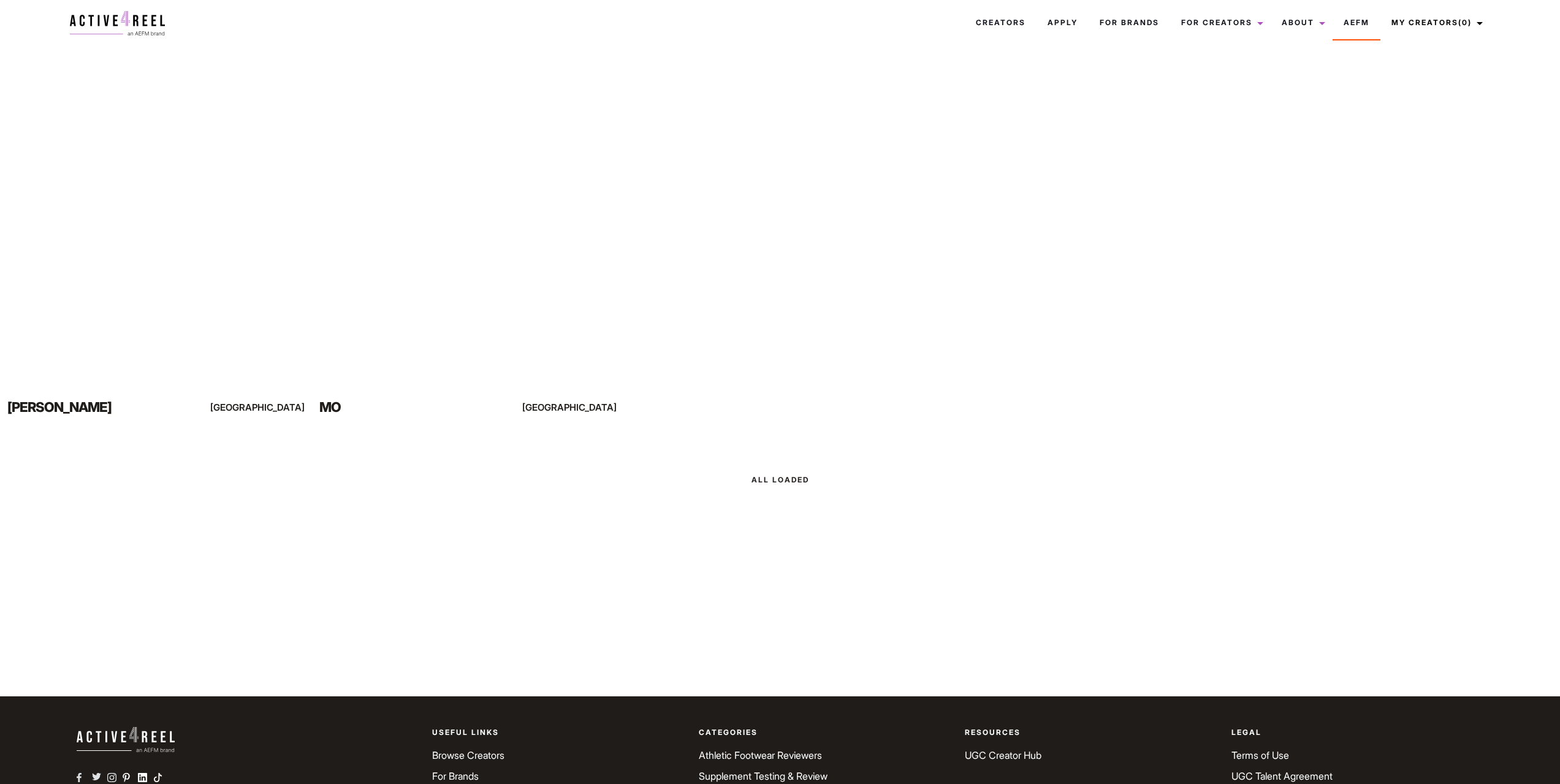
scroll to position [183, 0]
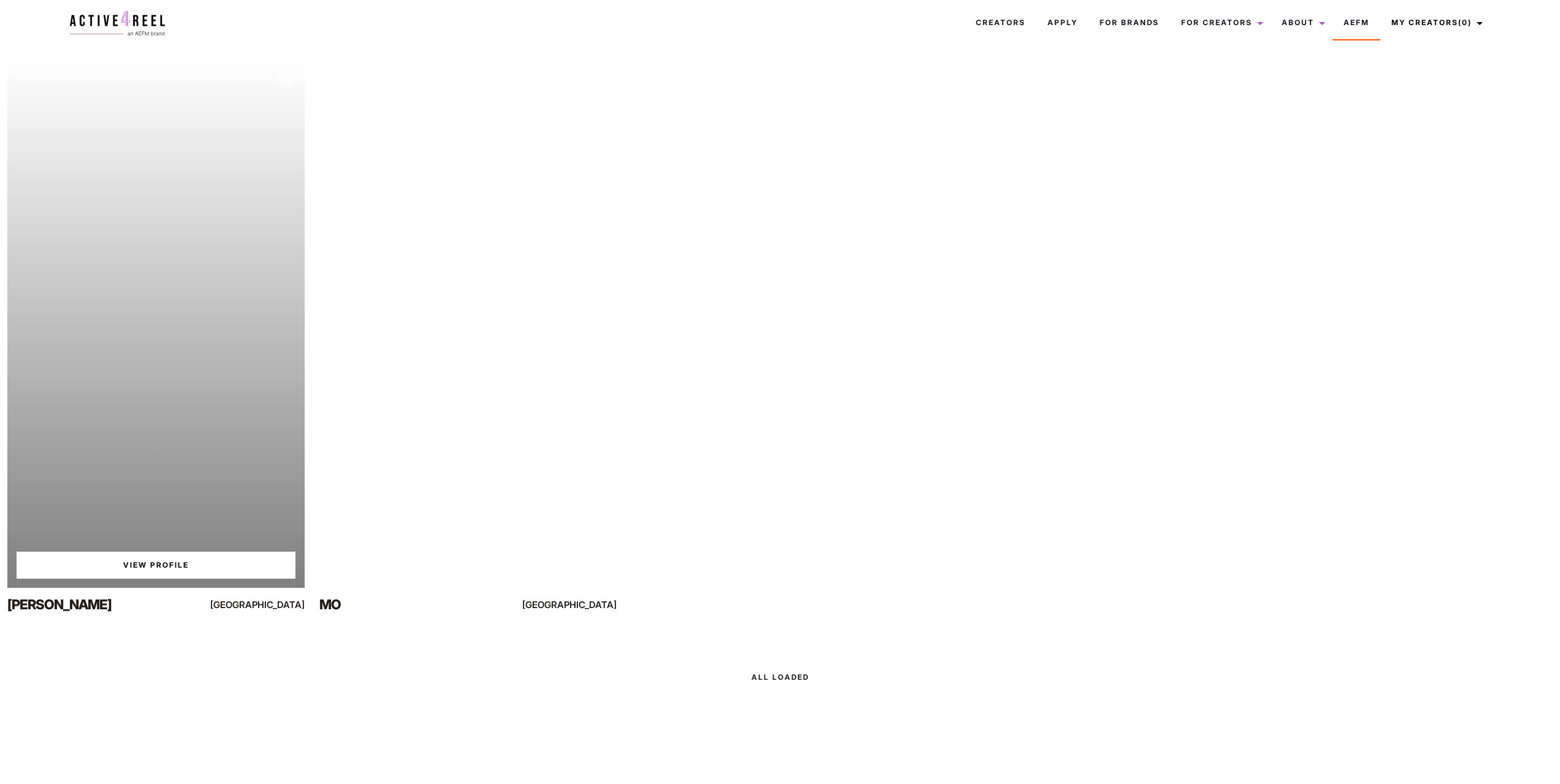
click at [145, 570] on link "View Profile" at bounding box center [156, 565] width 279 height 27
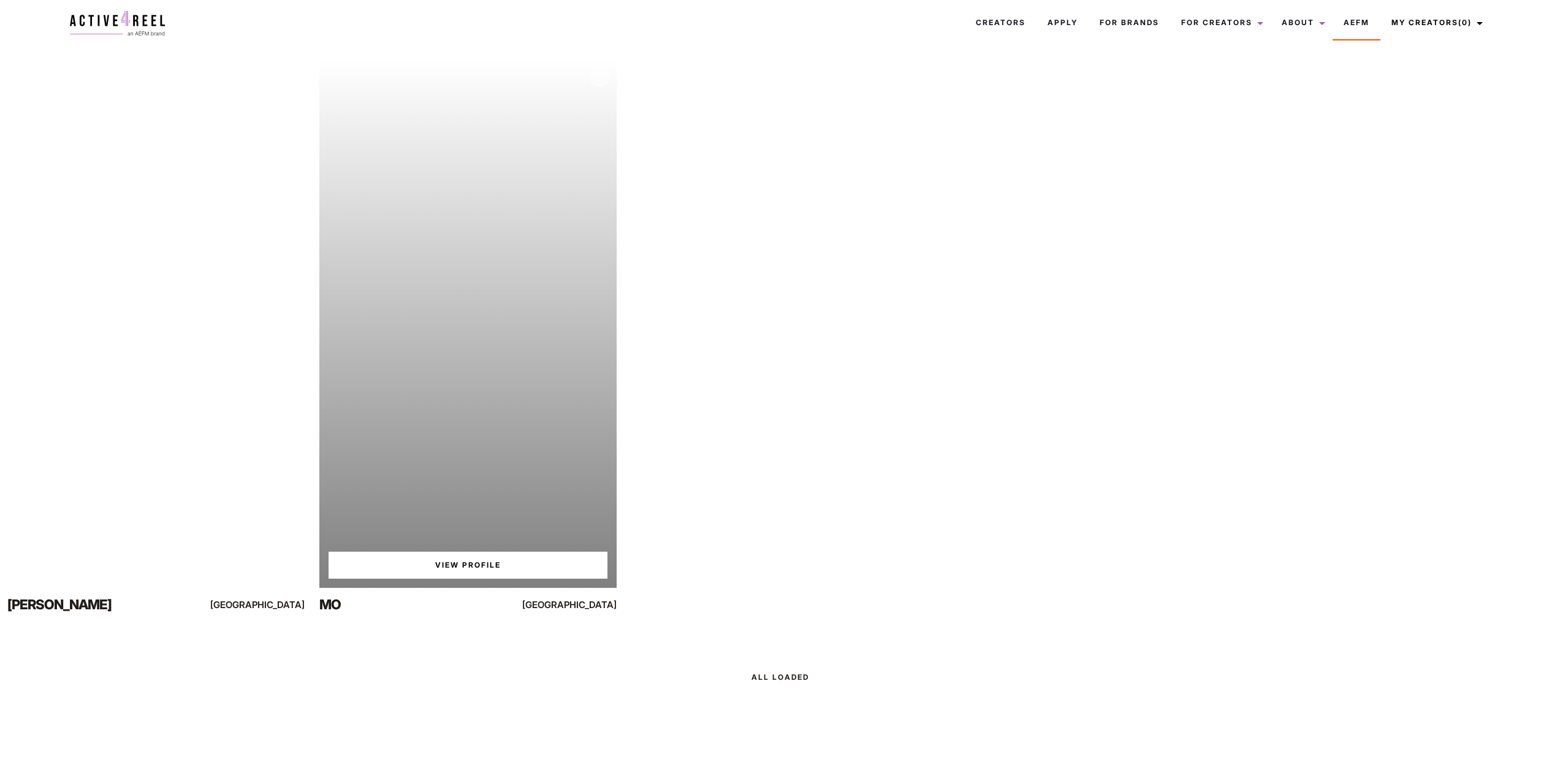
click at [439, 567] on link "View Profile" at bounding box center [468, 565] width 279 height 27
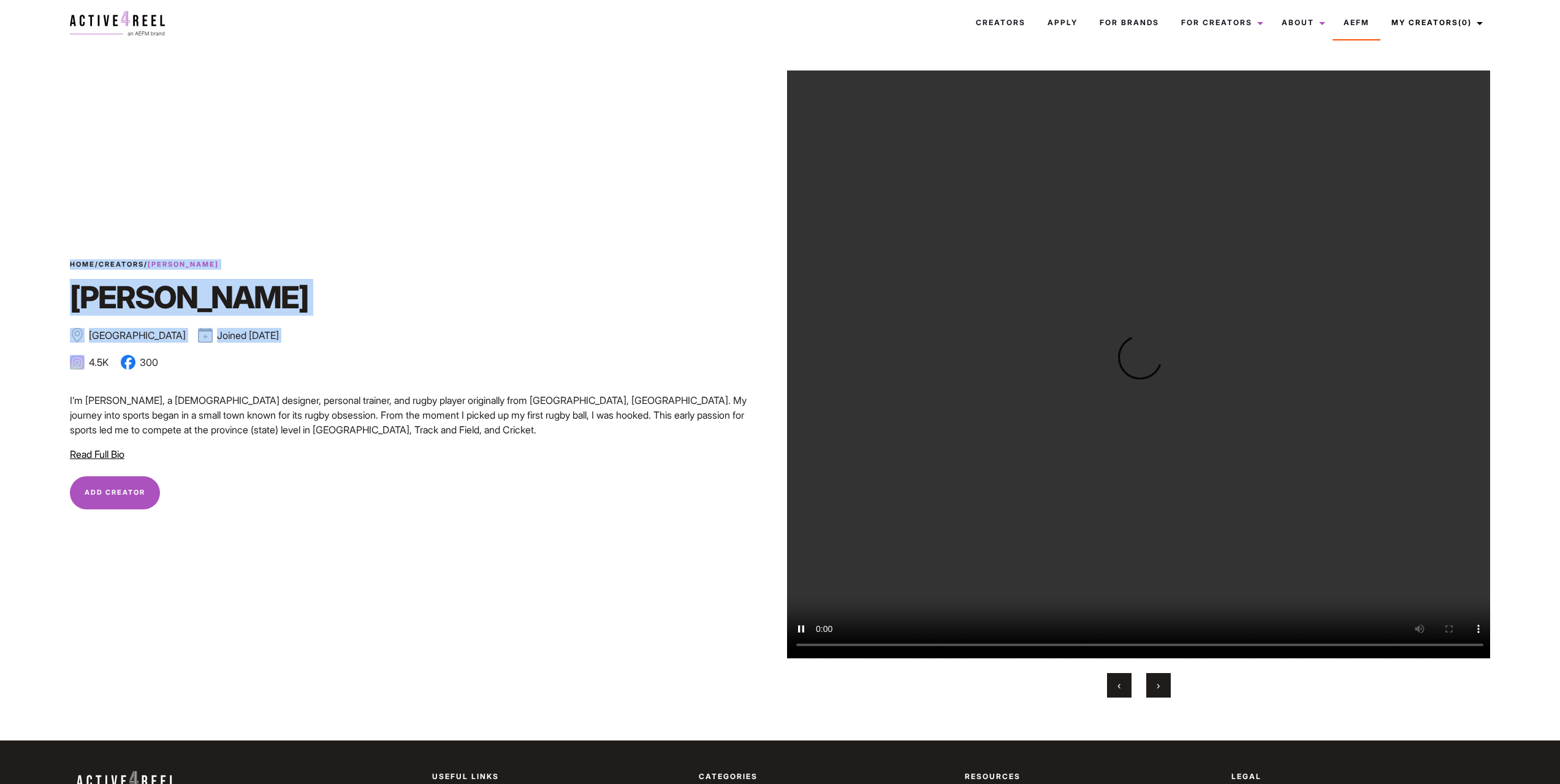
drag, startPoint x: 69, startPoint y: 359, endPoint x: 112, endPoint y: 361, distance: 43.0
click at [112, 361] on div "Home / Creators / [PERSON_NAME] [GEOGRAPHIC_DATA] Joined [DATE] Bronze Influenc…" at bounding box center [422, 361] width 718 height 203
click at [114, 364] on ul "4.5K 300" at bounding box center [422, 362] width 703 height 14
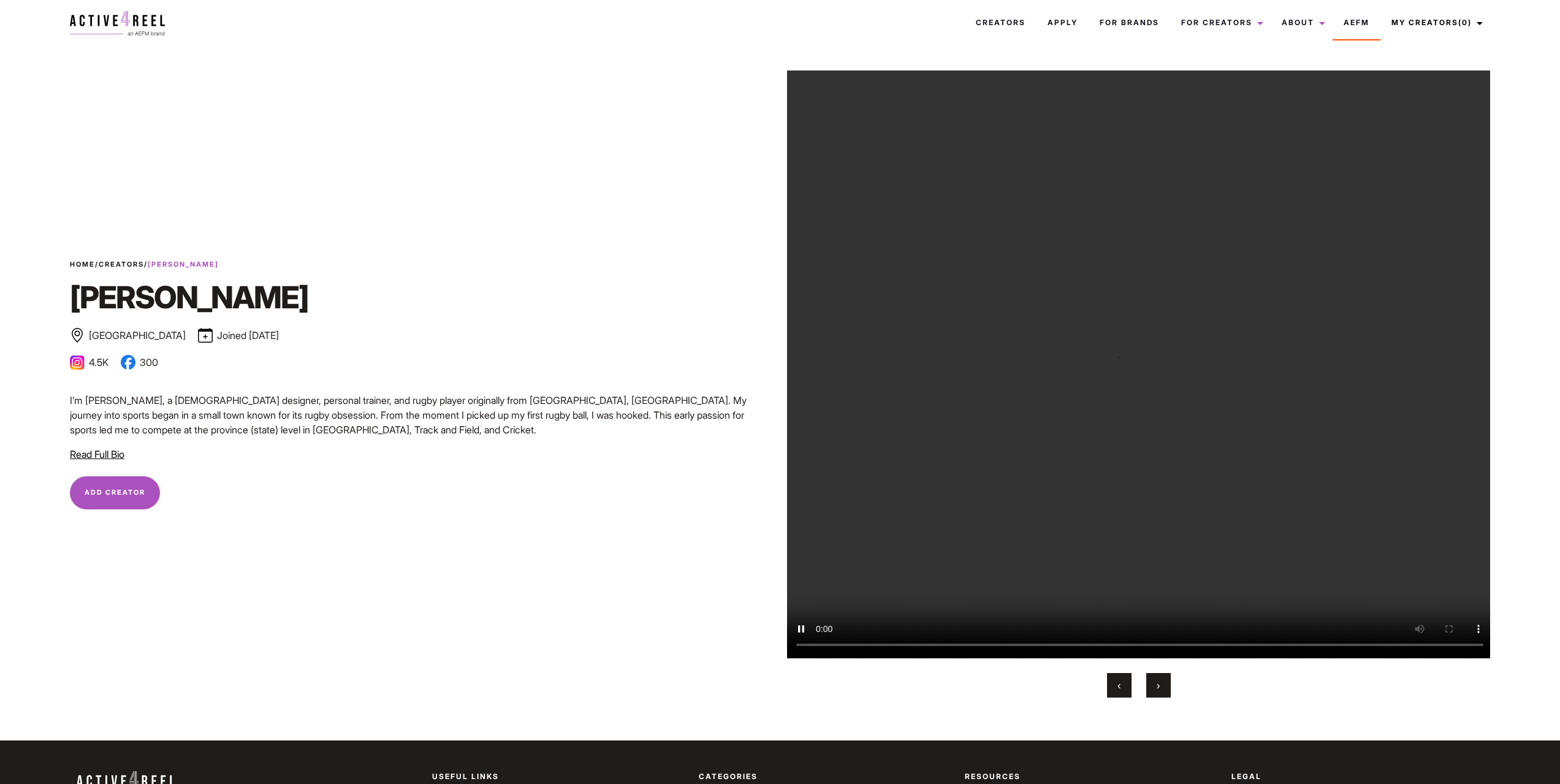
click at [94, 456] on span "Read Full Bio" at bounding box center [97, 455] width 55 height 13
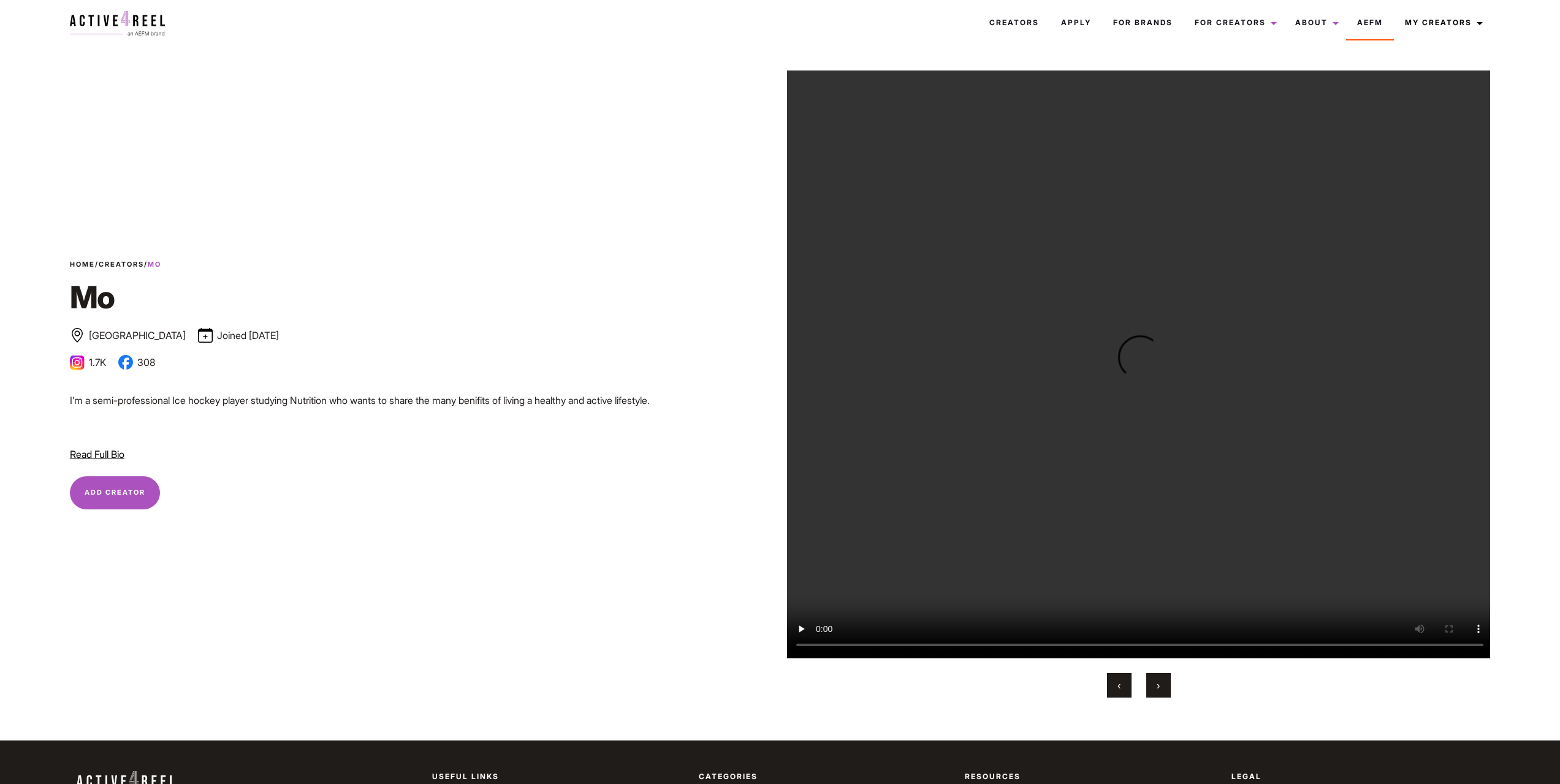
click at [1052, 359] on video "Your browser does not support the video tag." at bounding box center [1140, 364] width 707 height 588
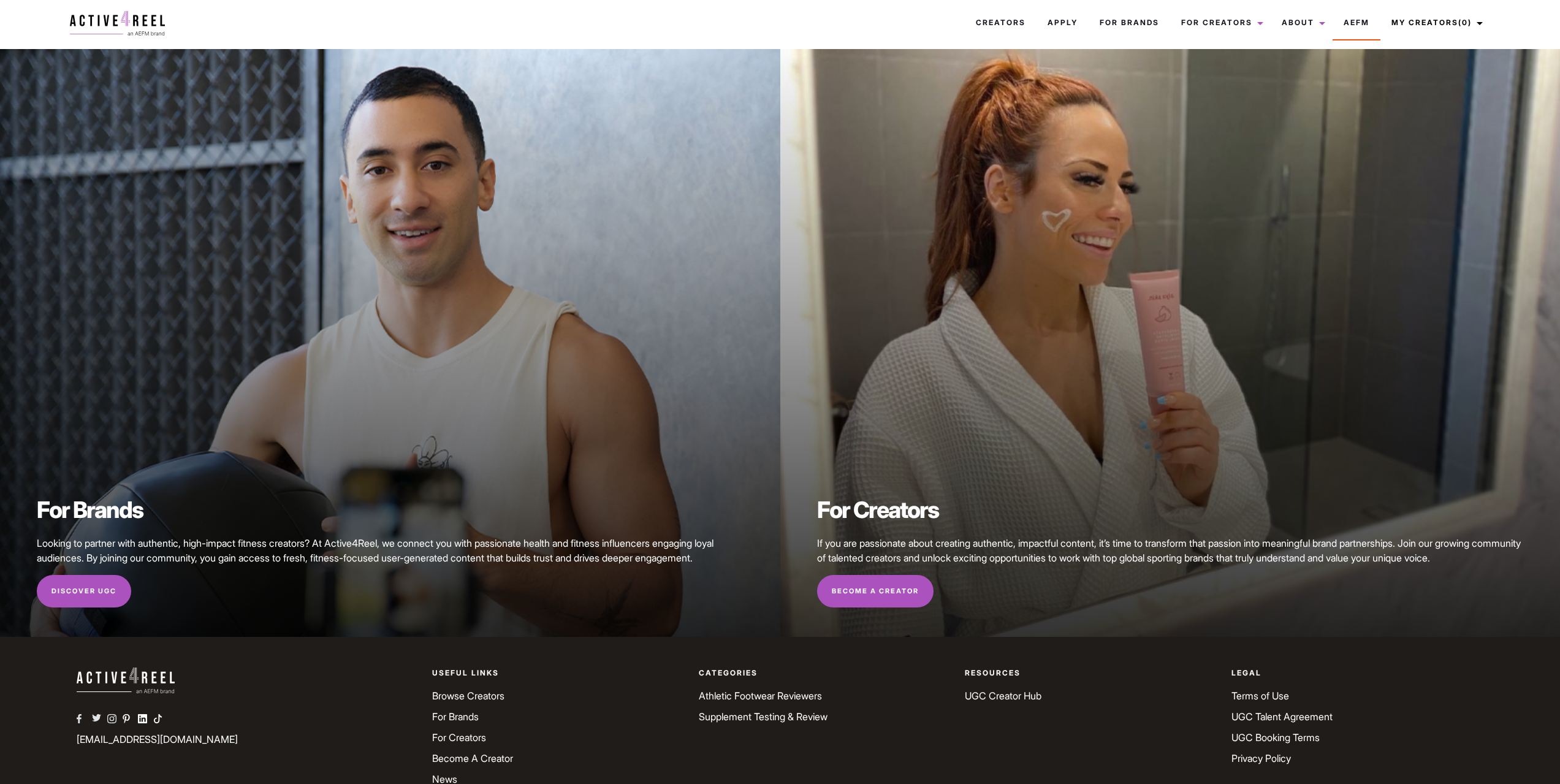
click at [392, 394] on div "For Brands Looking to partner with authentic, high-impact fitness creators? At …" at bounding box center [390, 343] width 780 height 588
click at [72, 599] on link "Discover UGC" at bounding box center [83, 591] width 94 height 33
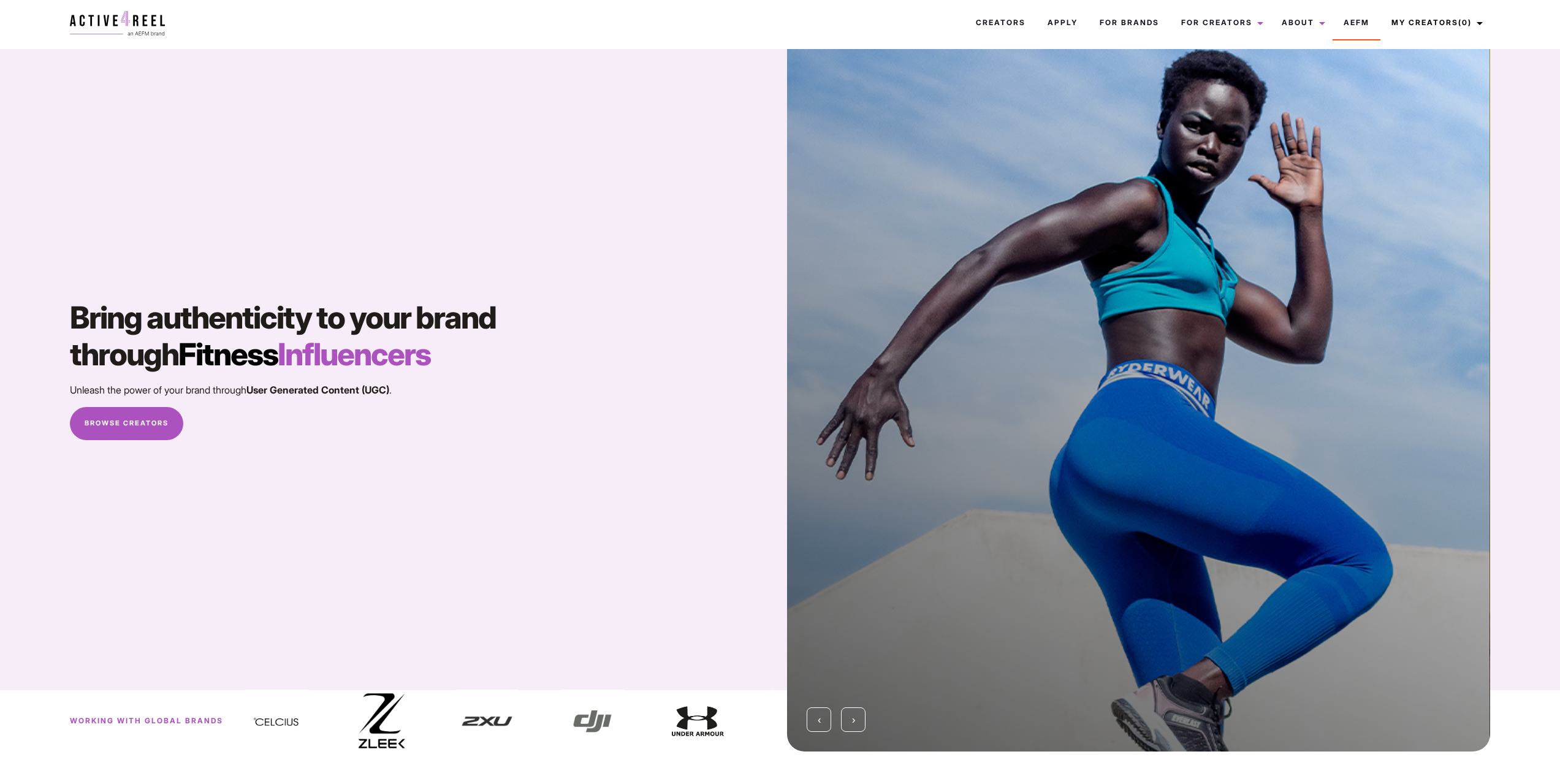
click at [139, 429] on link "Browse Creators" at bounding box center [126, 423] width 114 height 33
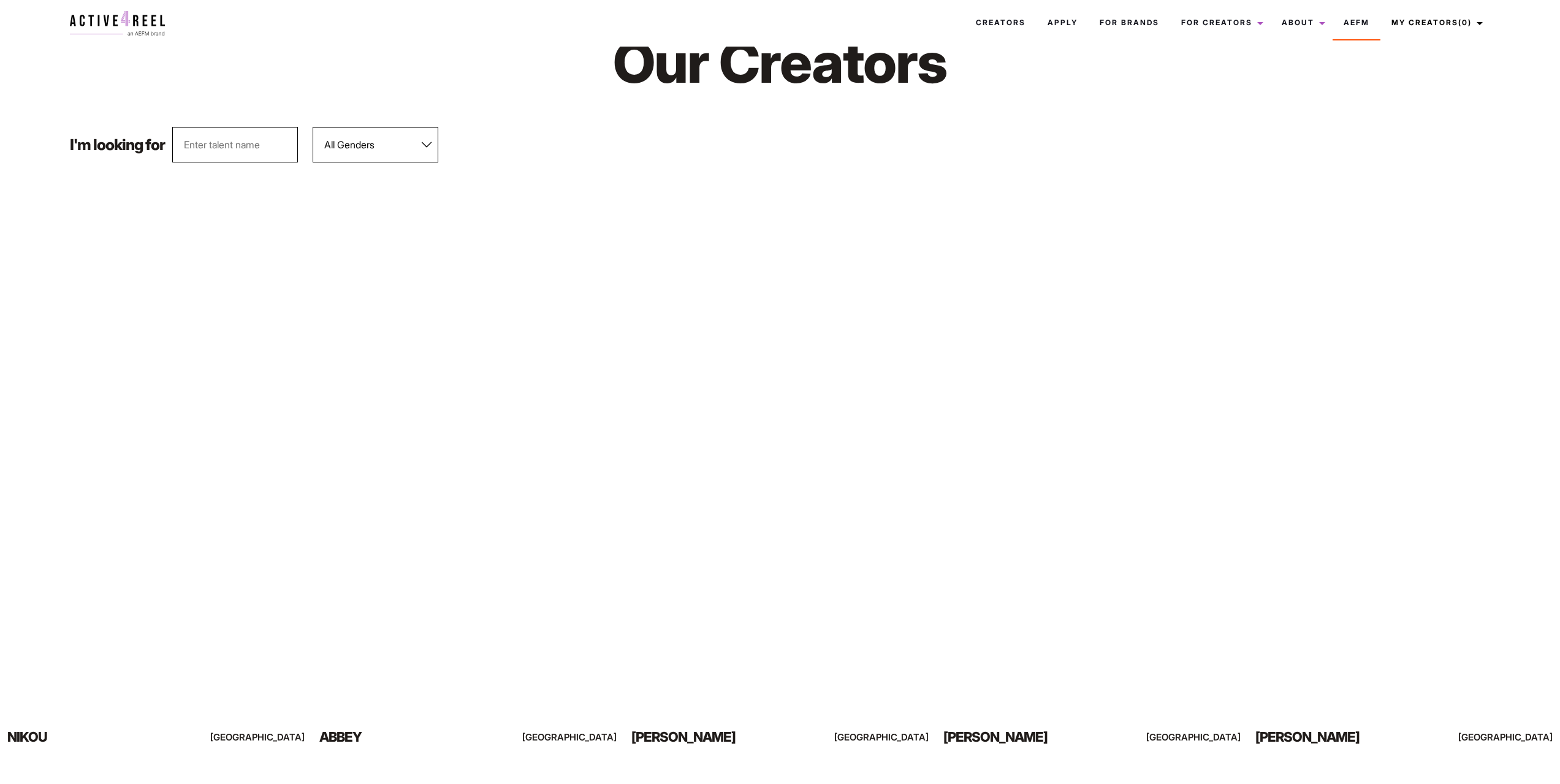
scroll to position [123, 0]
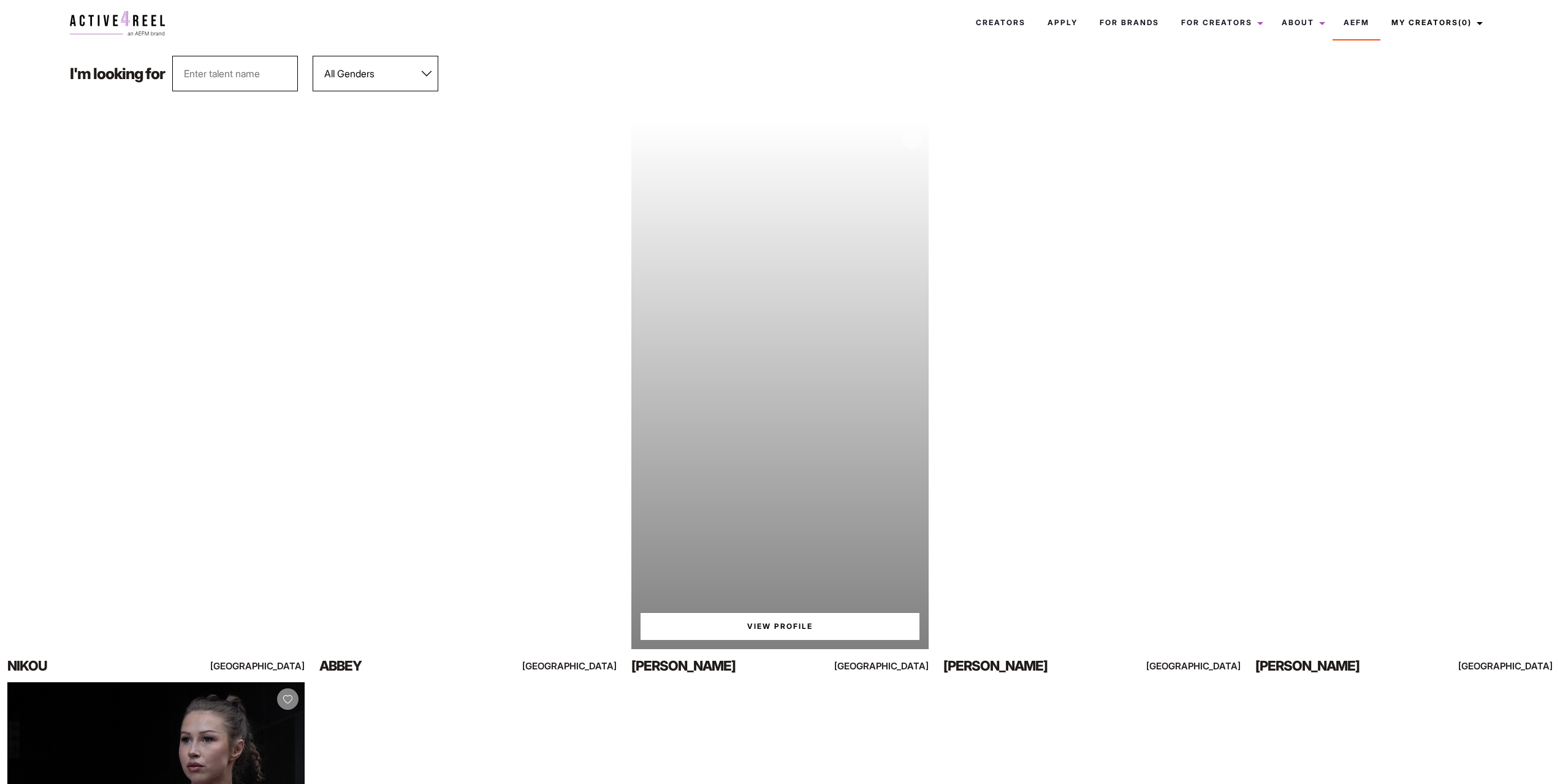
click at [763, 627] on link "View Profile" at bounding box center [780, 626] width 279 height 27
